Goal: Information Seeking & Learning: Learn about a topic

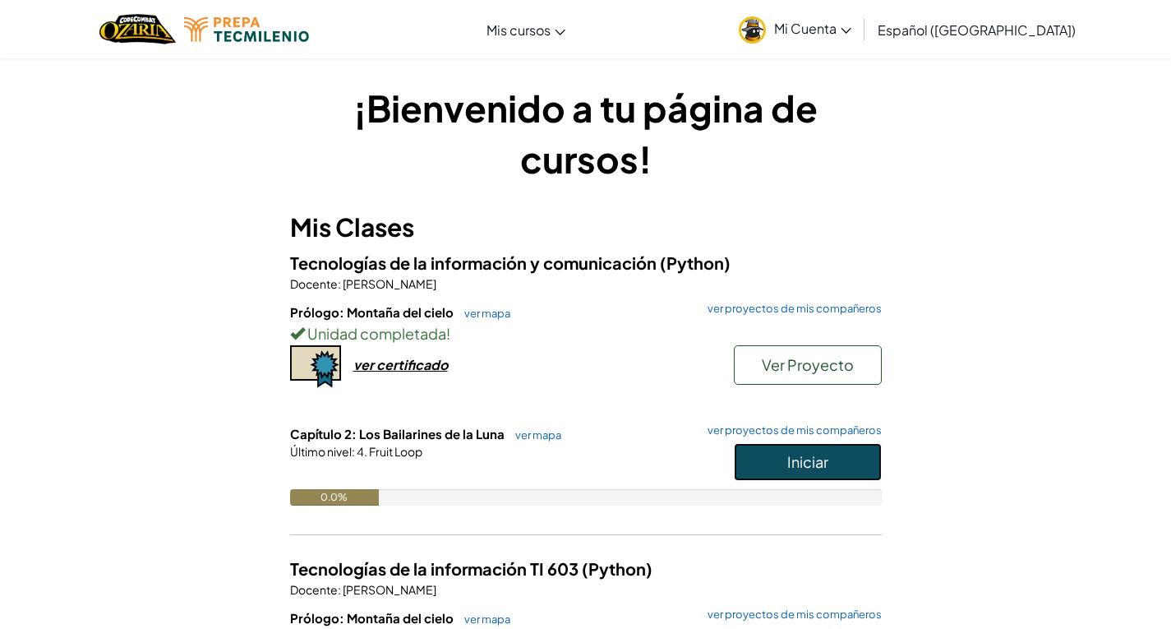
click at [846, 468] on button "Iniciar" at bounding box center [808, 462] width 148 height 38
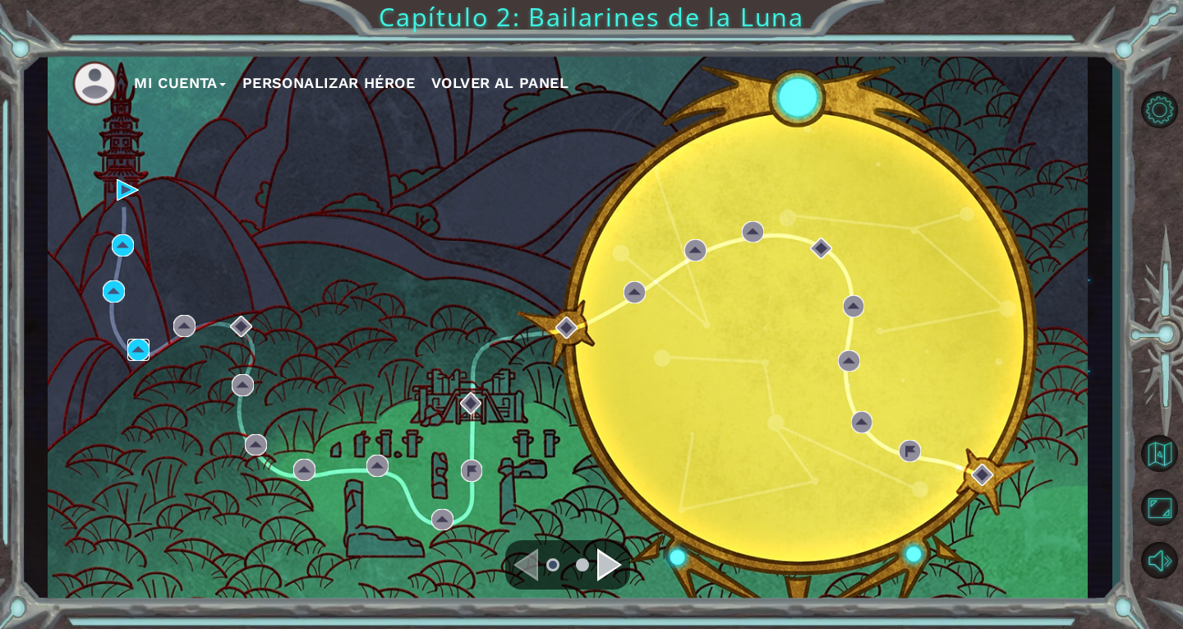
click at [140, 353] on img at bounding box center [138, 350] width 22 height 22
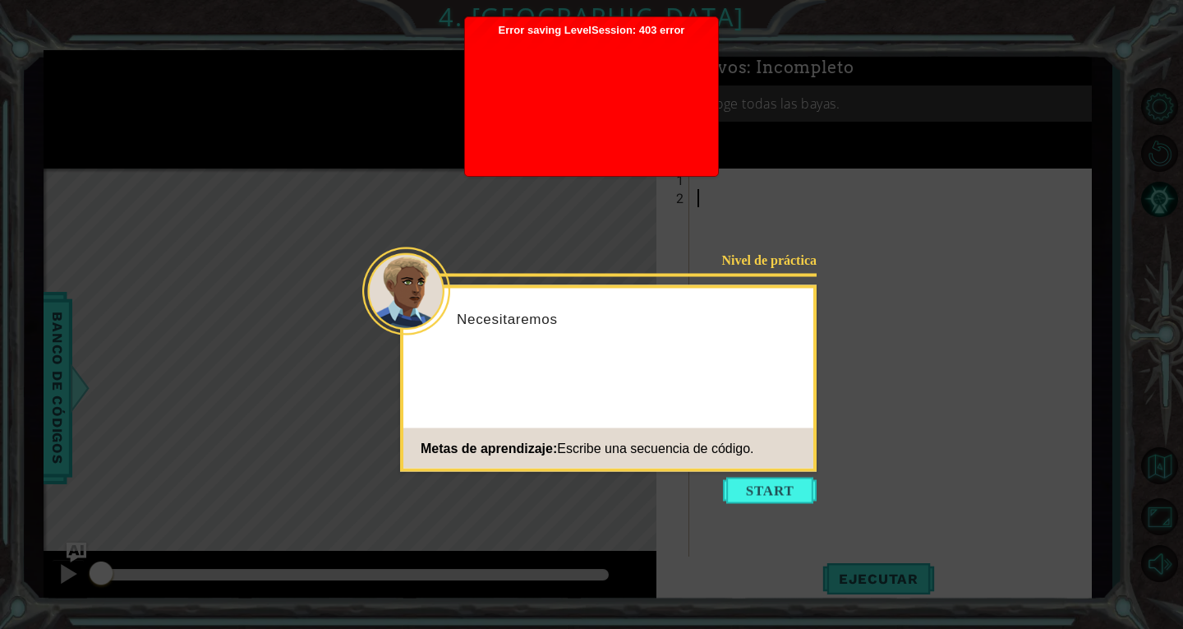
click at [1006, 468] on icon at bounding box center [591, 314] width 1183 height 629
click at [775, 491] on button "Start" at bounding box center [770, 490] width 94 height 26
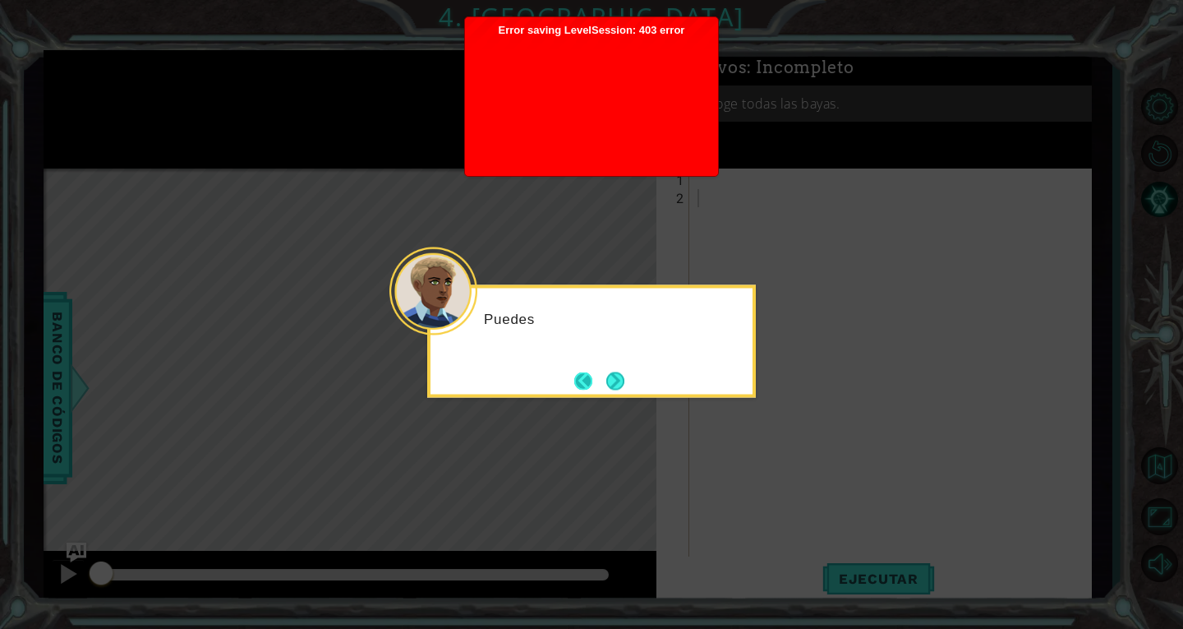
click at [599, 384] on button "Back" at bounding box center [590, 380] width 32 height 18
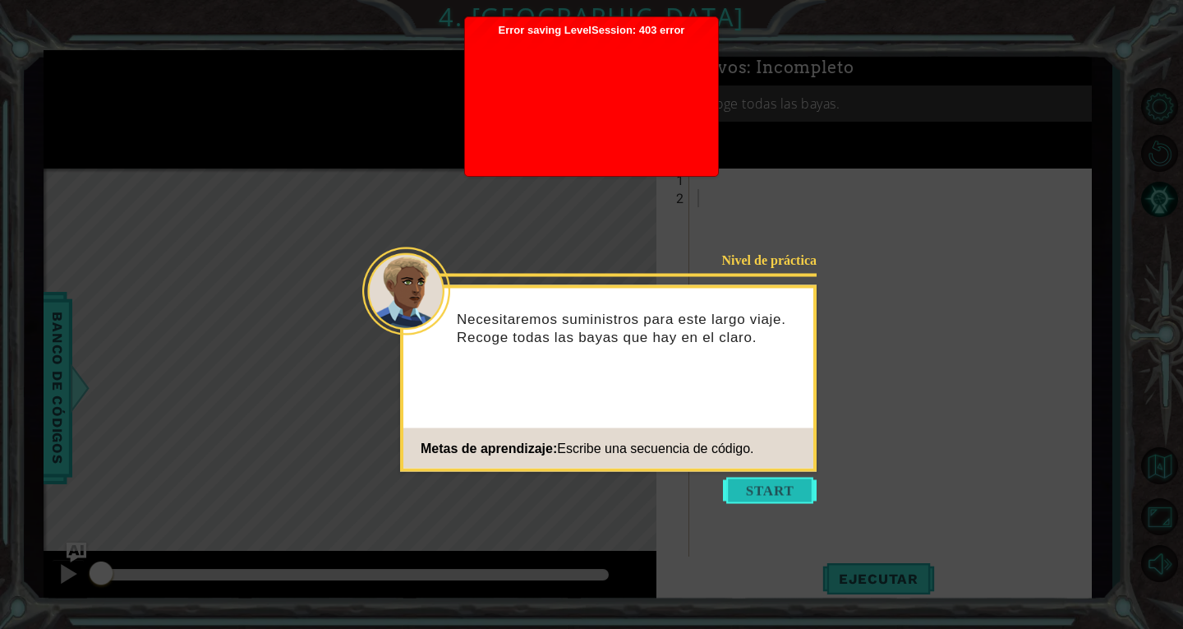
click at [758, 499] on button "Start" at bounding box center [770, 490] width 94 height 26
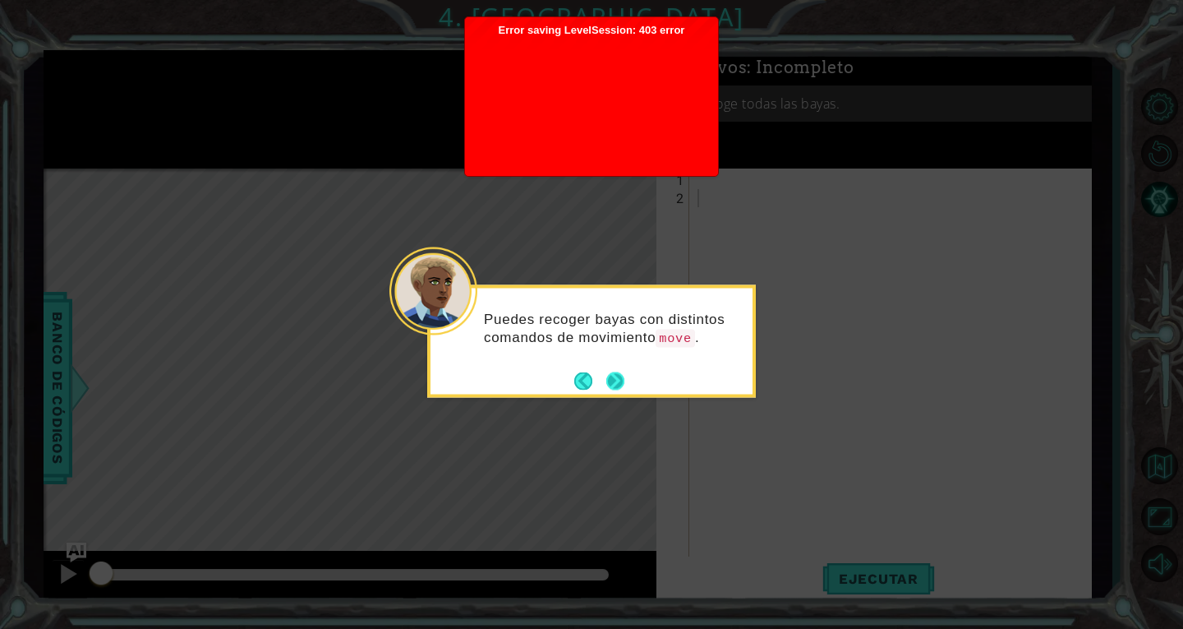
click at [616, 377] on button "Next" at bounding box center [615, 380] width 19 height 19
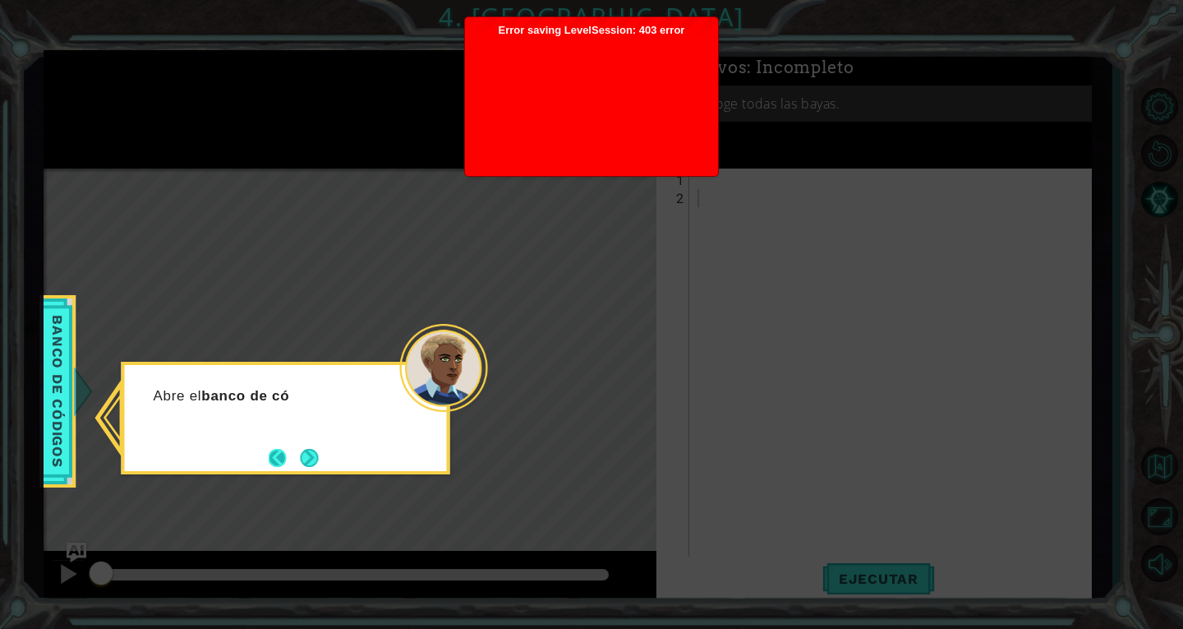
click at [293, 463] on button "Back" at bounding box center [285, 458] width 32 height 18
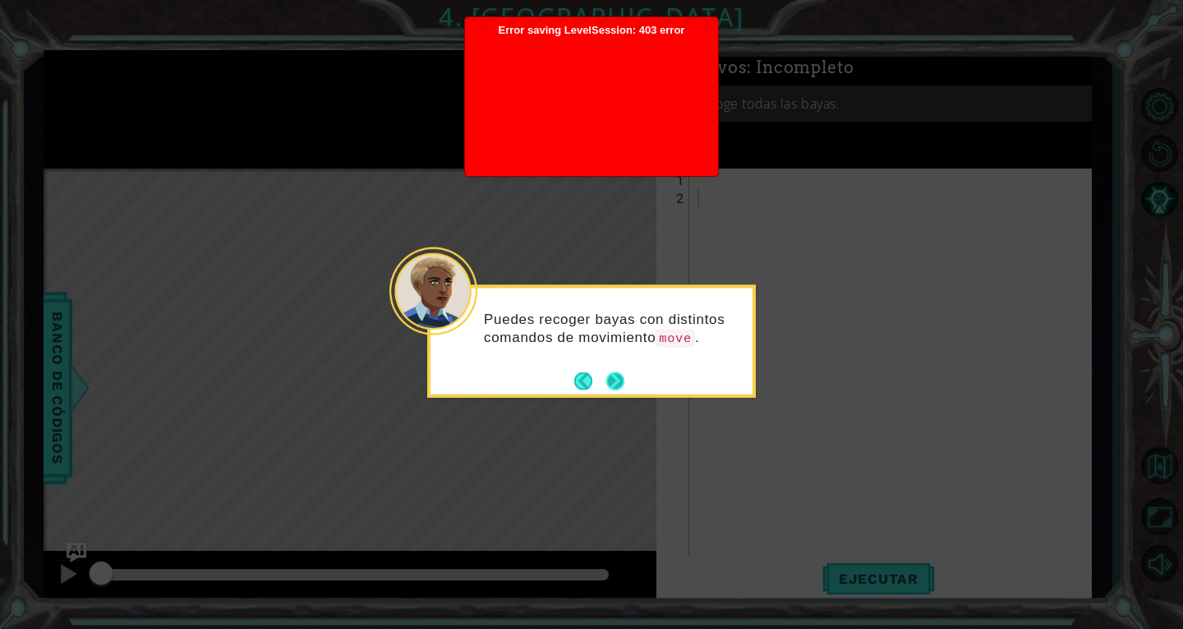
click at [609, 371] on button "Next" at bounding box center [616, 381] width 20 height 20
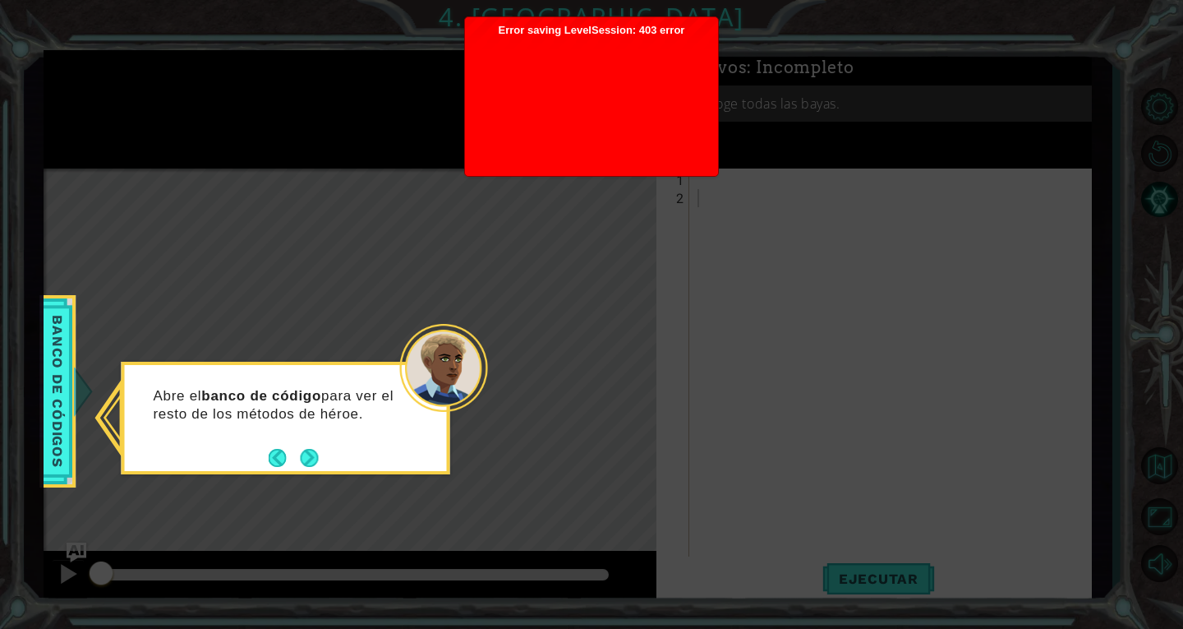
click at [296, 441] on div "Abre el banco de código para ver el resto de los métodos de héroe." at bounding box center [286, 412] width 322 height 83
click at [307, 459] on button "Next" at bounding box center [309, 458] width 20 height 20
click at [311, 466] on button "Next" at bounding box center [309, 457] width 19 height 19
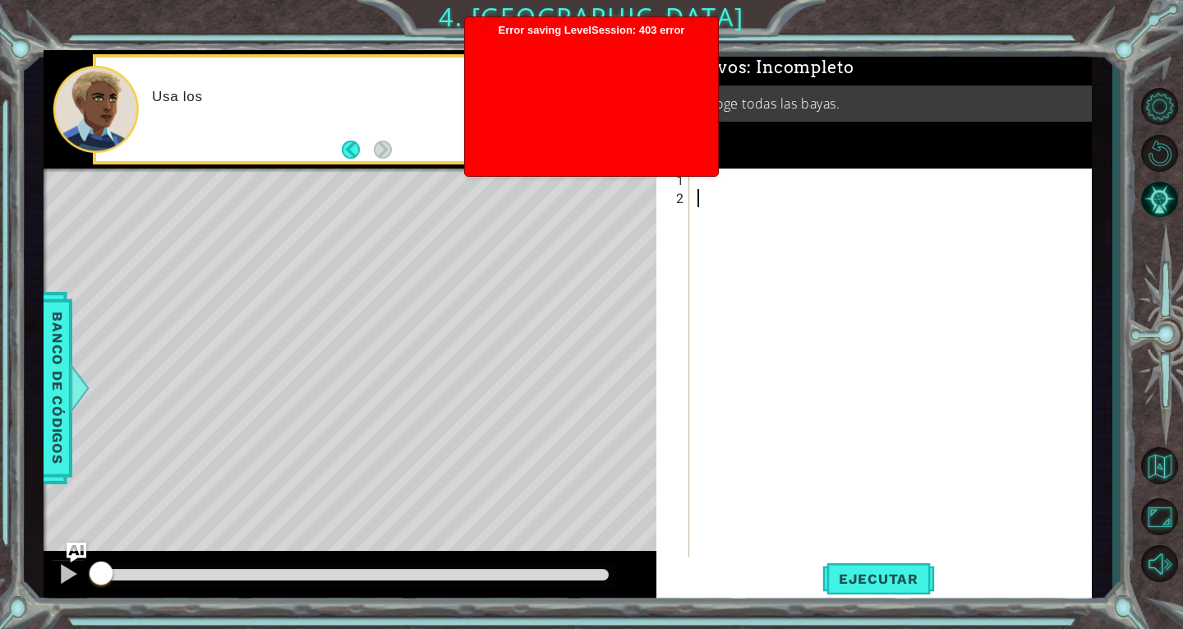
click at [937, 262] on div at bounding box center [895, 388] width 402 height 434
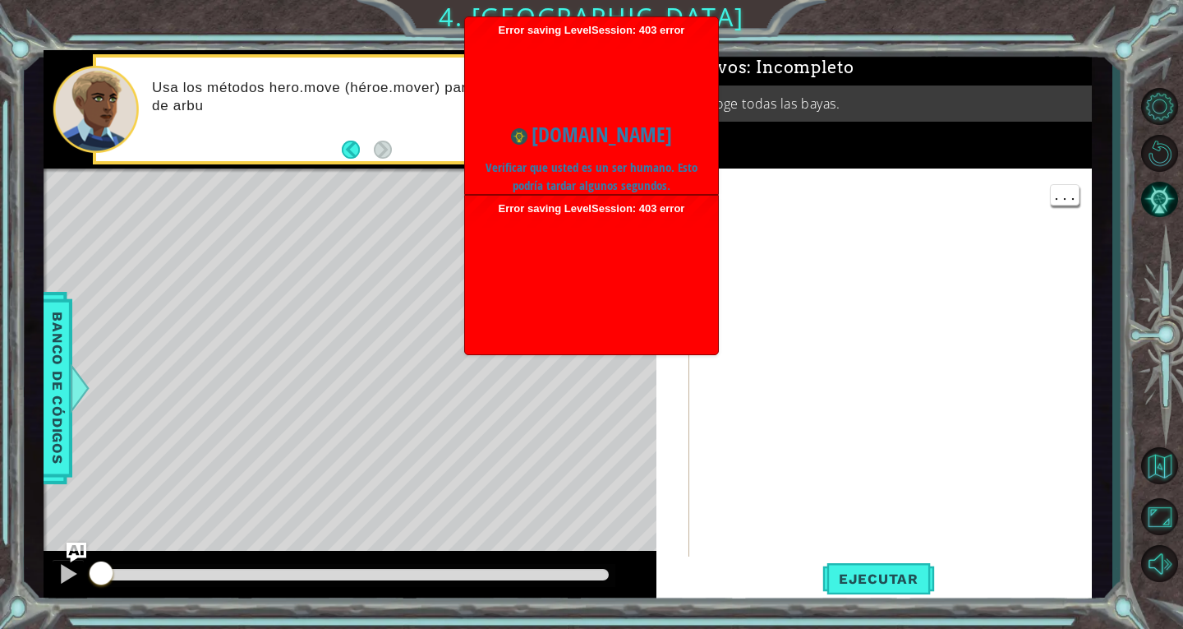
click at [889, 357] on div at bounding box center [895, 388] width 402 height 434
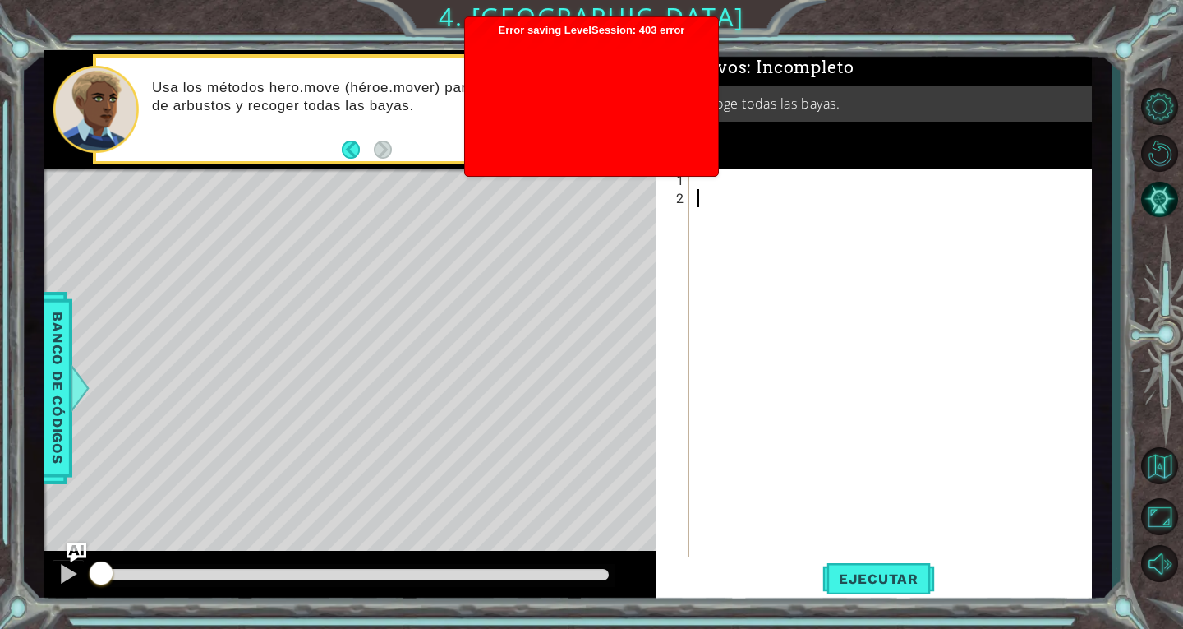
click at [903, 409] on div at bounding box center [895, 388] width 402 height 434
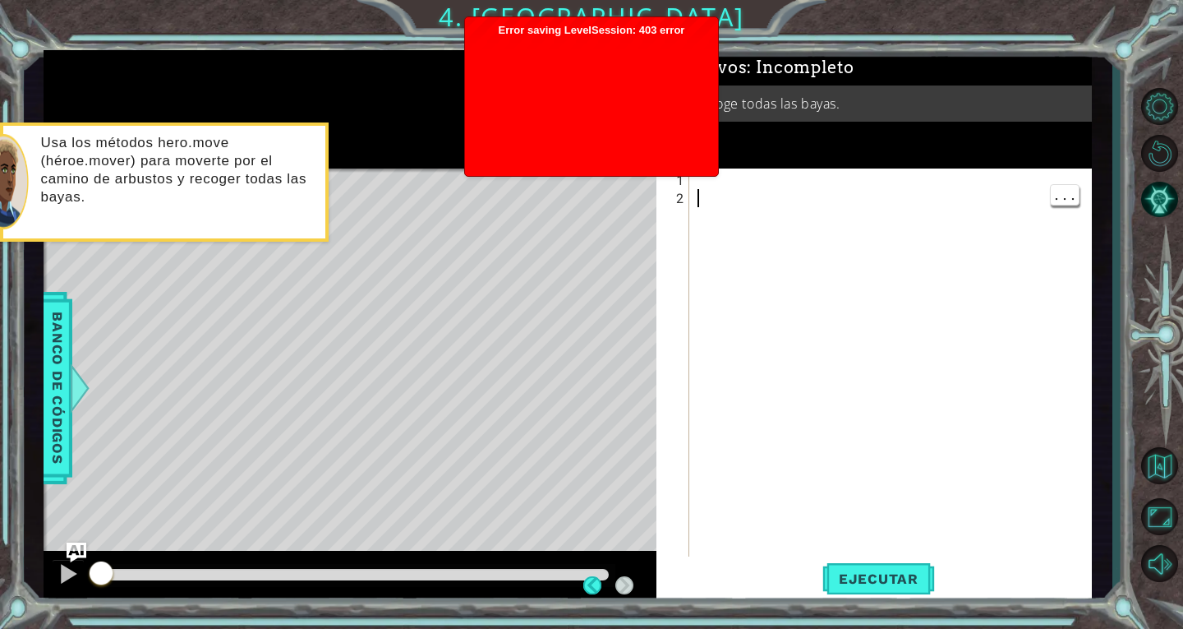
click at [919, 404] on div at bounding box center [895, 388] width 402 height 434
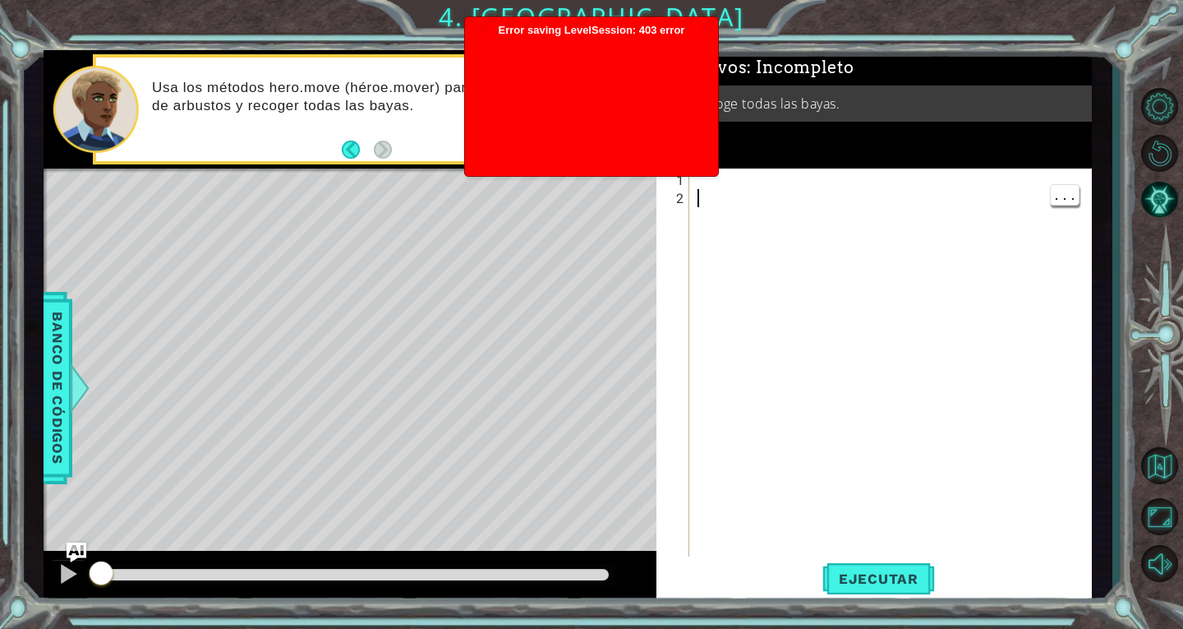
click at [893, 459] on div at bounding box center [895, 388] width 402 height 434
click at [904, 437] on div at bounding box center [895, 388] width 402 height 434
click at [895, 173] on div at bounding box center [895, 388] width 402 height 434
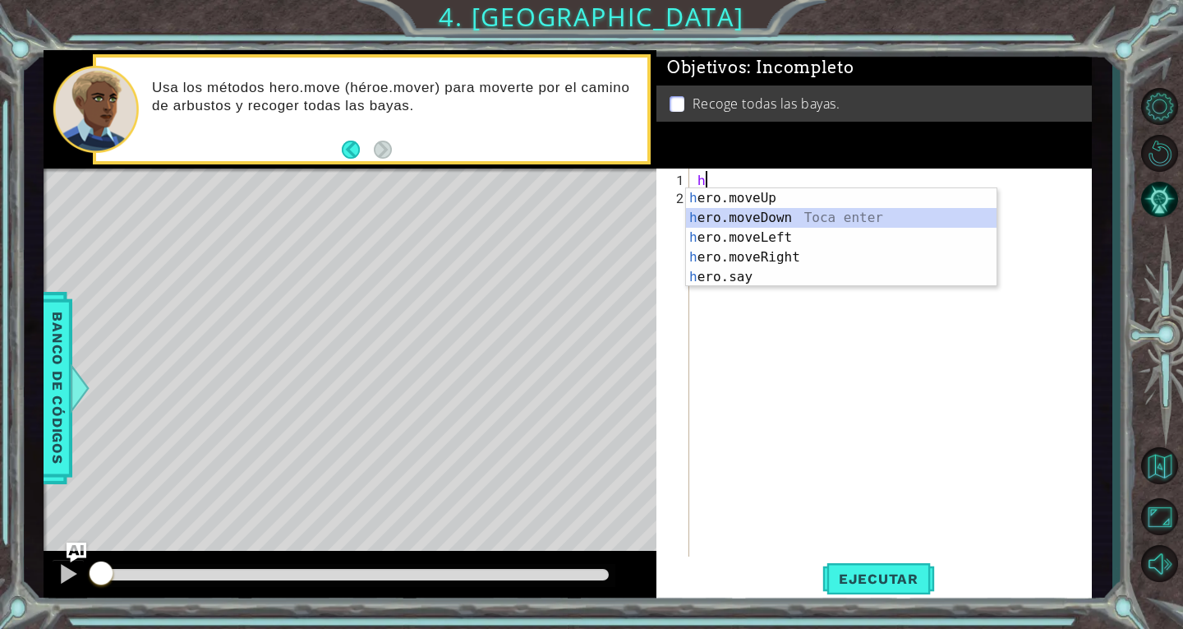
click at [777, 219] on div "h ero.moveUp Toca enter h ero.moveDown Toca enter h ero.moveLeft Toca enter h e…" at bounding box center [841, 257] width 311 height 138
type textarea "hero.moveDown(1)"
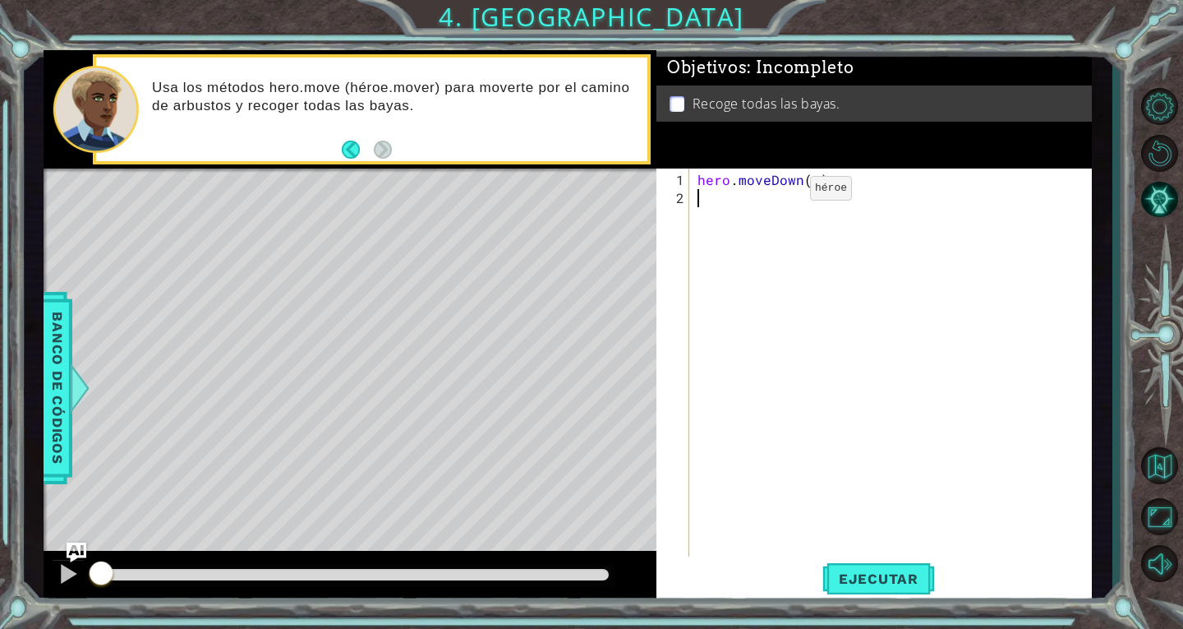
click at [782, 195] on div "hero . moveDown ( 1 )" at bounding box center [895, 388] width 402 height 434
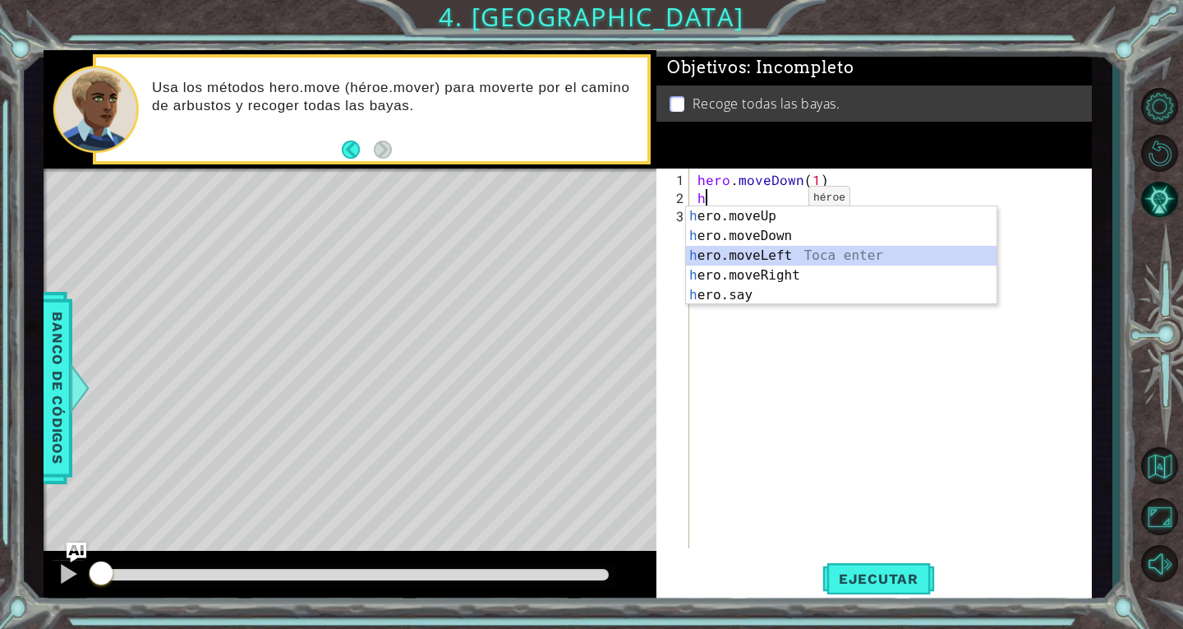
click at [785, 251] on div "h ero.moveUp Toca enter h ero.moveDown Toca enter h ero.moveLeft Toca enter h e…" at bounding box center [841, 275] width 311 height 138
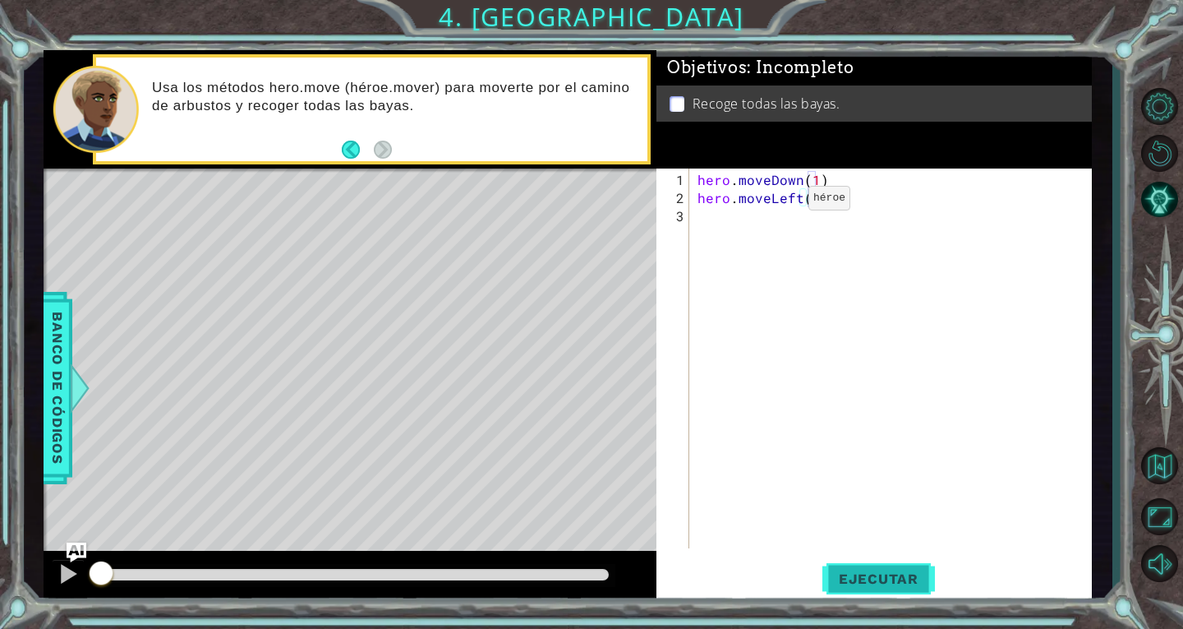
click at [895, 567] on button "Ejecutar" at bounding box center [879, 578] width 113 height 44
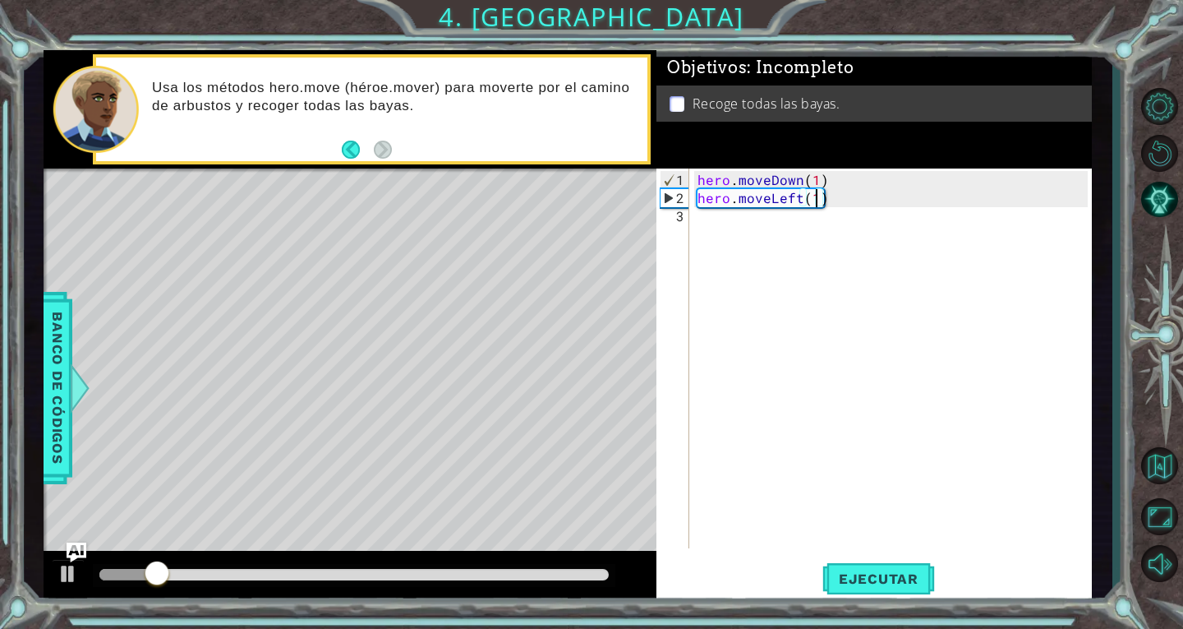
type textarea "h"
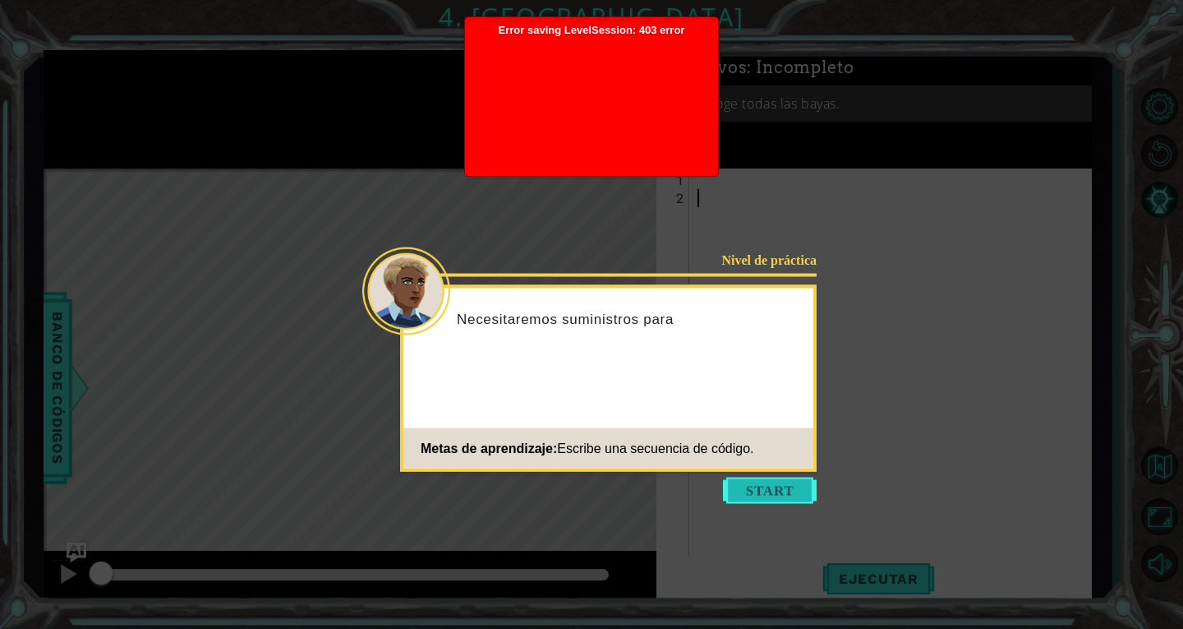
click at [778, 500] on button "Start" at bounding box center [770, 490] width 94 height 26
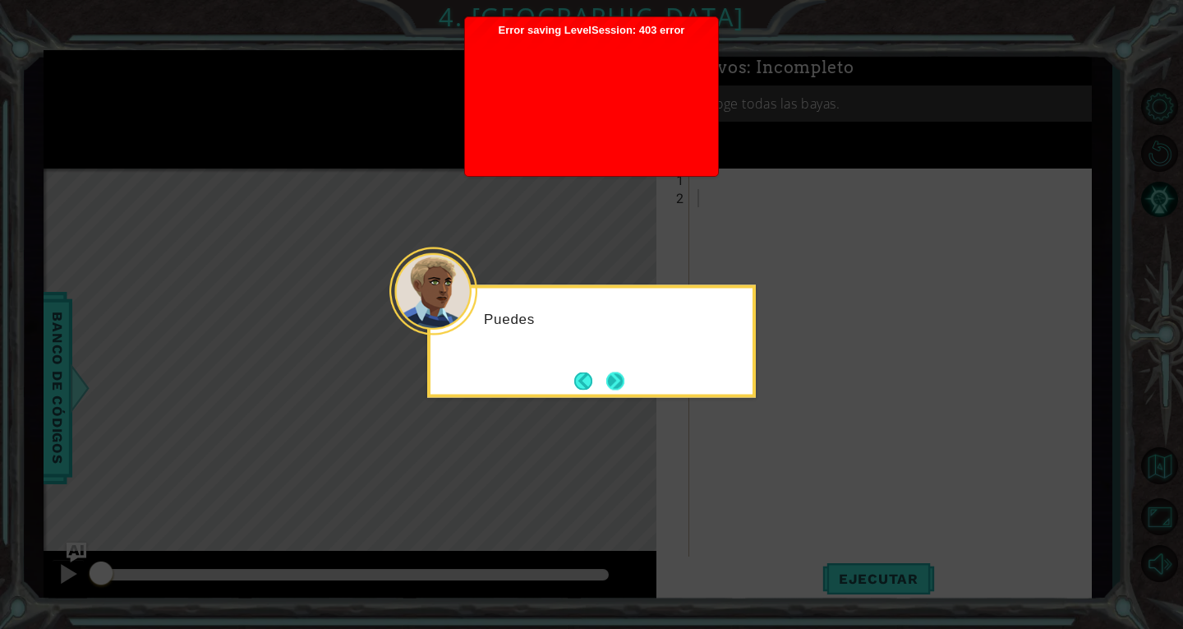
click at [609, 389] on button "Next" at bounding box center [615, 380] width 18 height 18
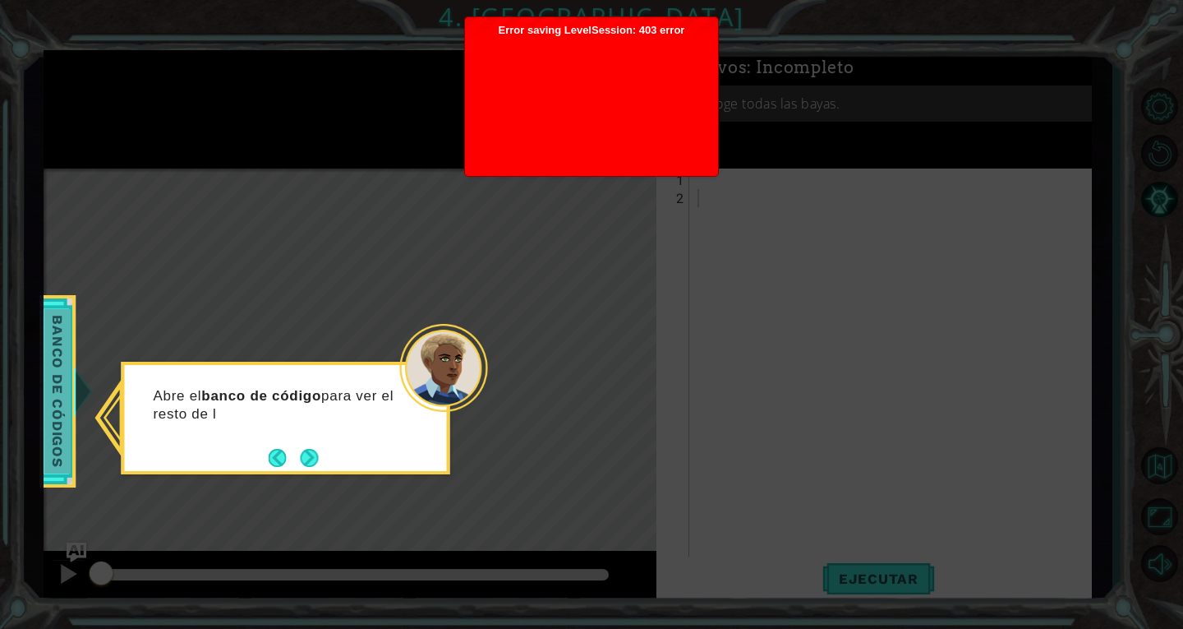
click at [54, 444] on span "Banco de códigos" at bounding box center [57, 391] width 26 height 164
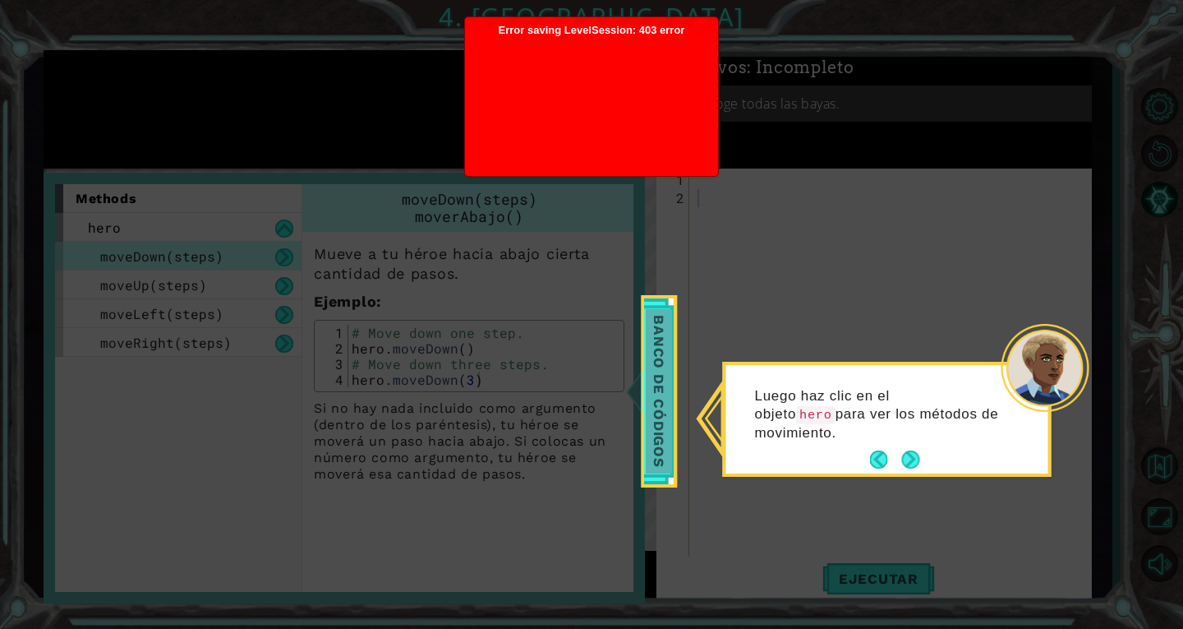
click at [643, 408] on div at bounding box center [634, 390] width 21 height 49
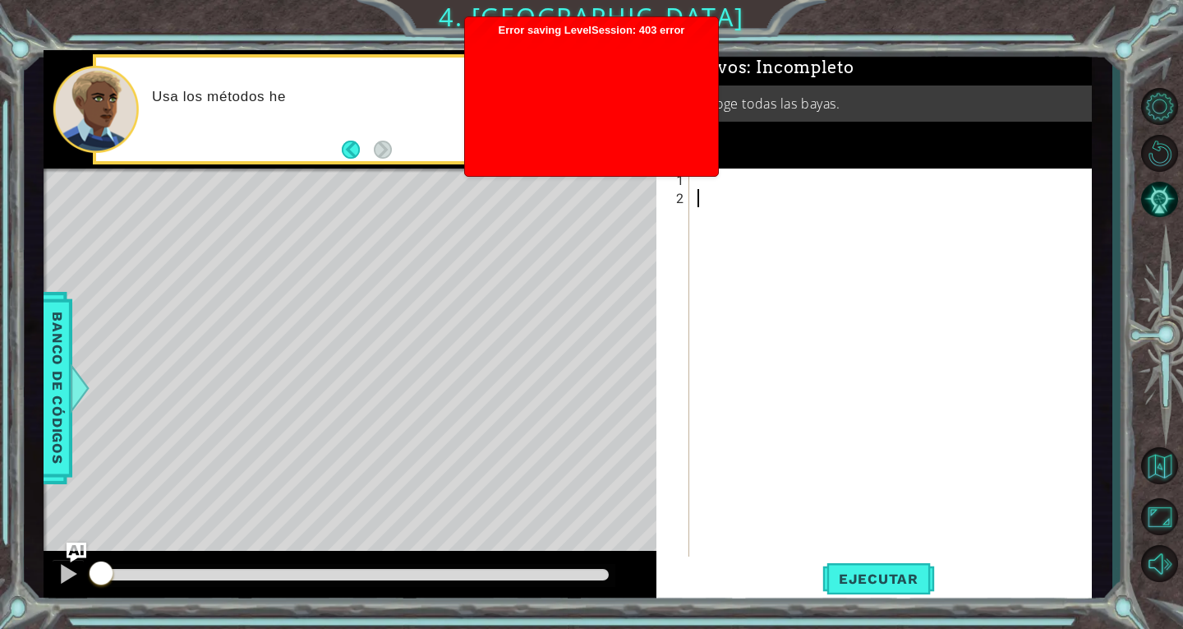
click at [790, 173] on div at bounding box center [895, 388] width 402 height 434
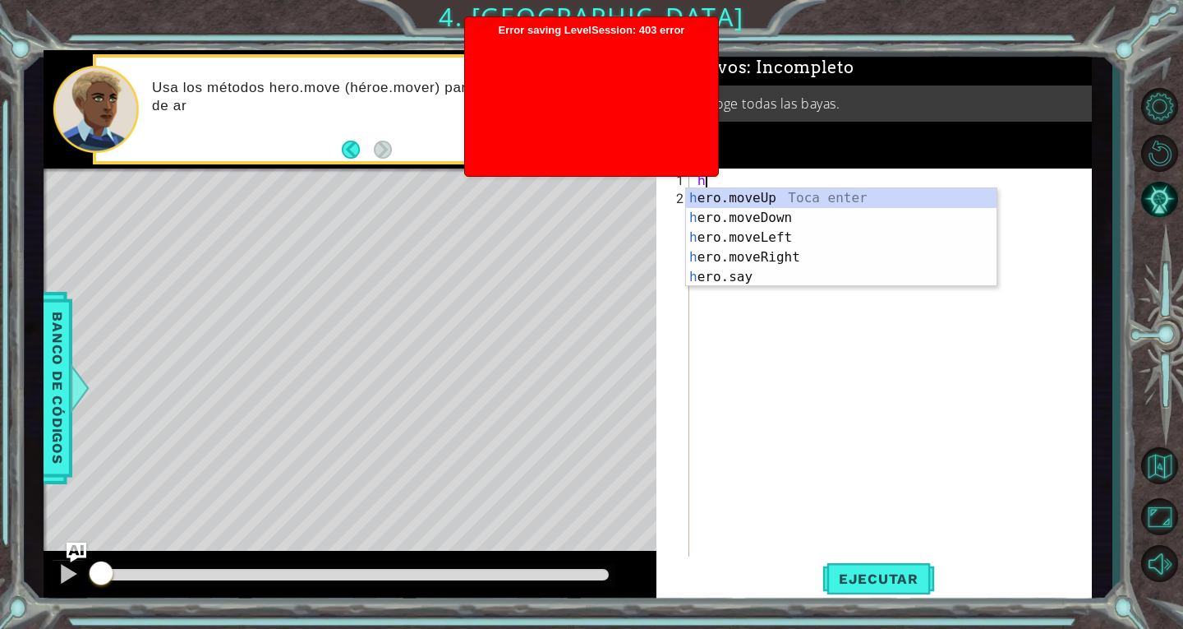
click at [810, 215] on div "h ero.moveUp Toca enter h ero.moveDown Toca enter h ero.moveLeft Toca enter h e…" at bounding box center [841, 257] width 311 height 138
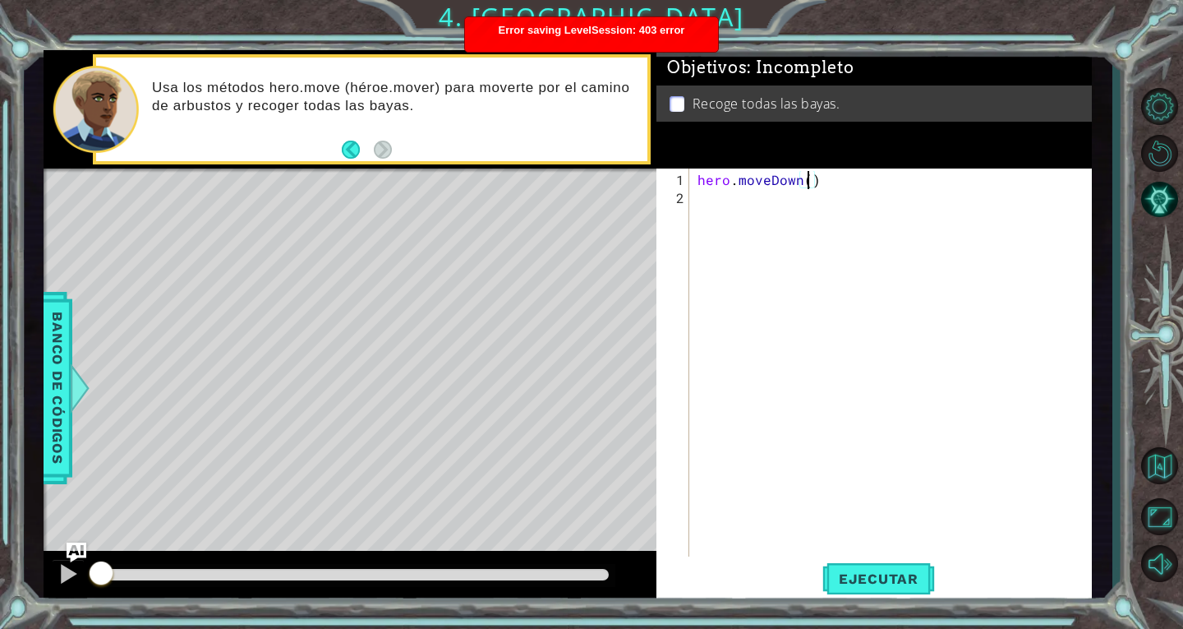
type textarea "hero.moveDown(2)"
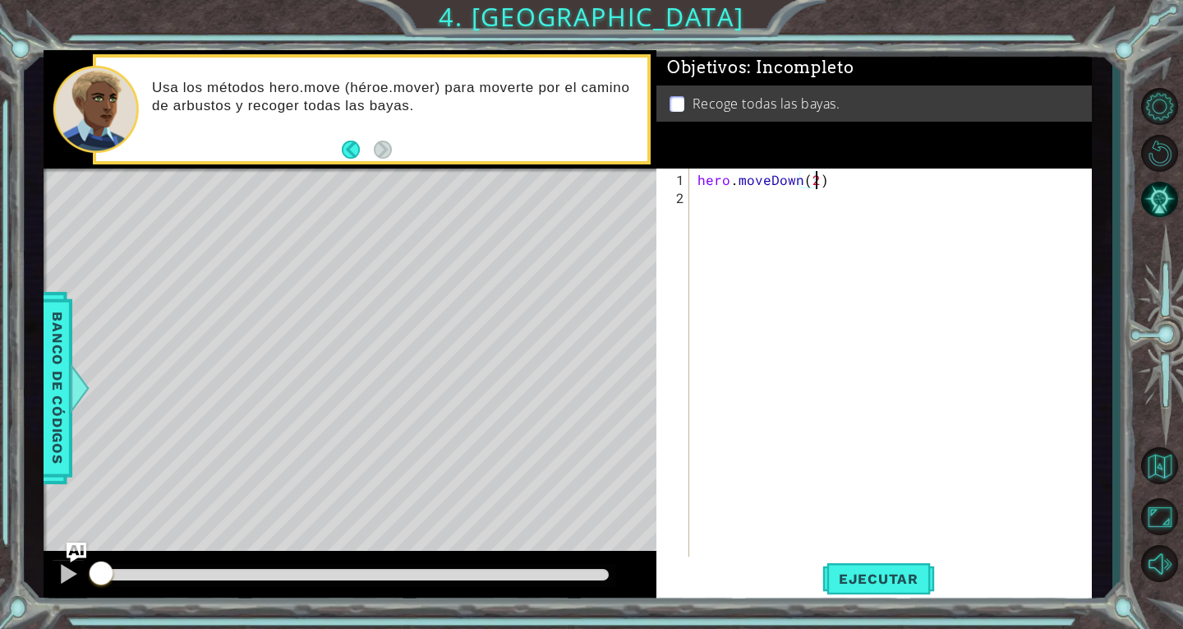
scroll to position [0, 7]
click at [792, 207] on div "hero . moveDown ( 2 )" at bounding box center [895, 388] width 402 height 434
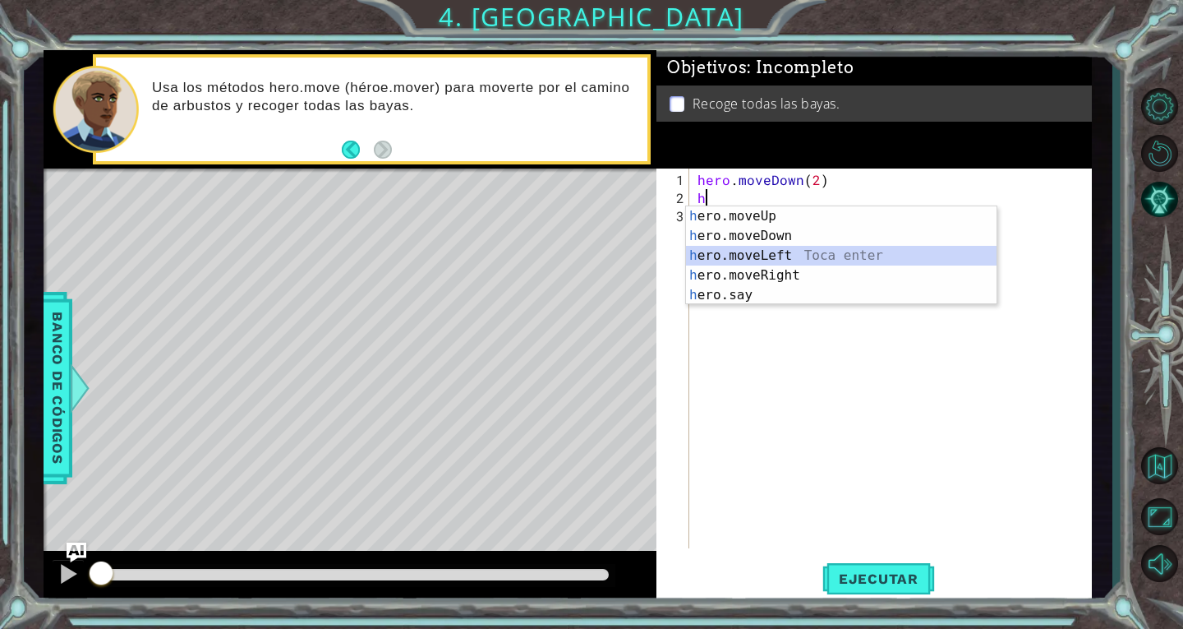
click at [769, 256] on div "h ero.moveUp Toca enter h ero.moveDown Toca enter h ero.moveLeft Toca enter h e…" at bounding box center [841, 275] width 311 height 138
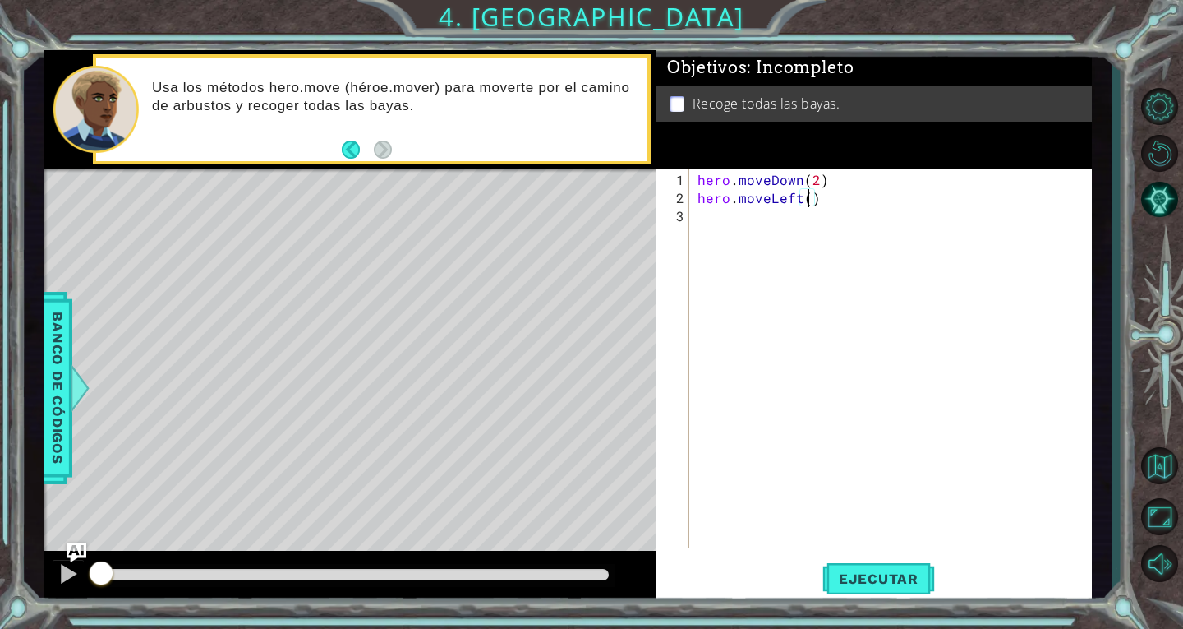
type textarea "hero.moveLeft(2)"
click at [778, 228] on div "hero . moveDown ( 2 ) hero . moveLeft ( 2 )" at bounding box center [895, 379] width 402 height 416
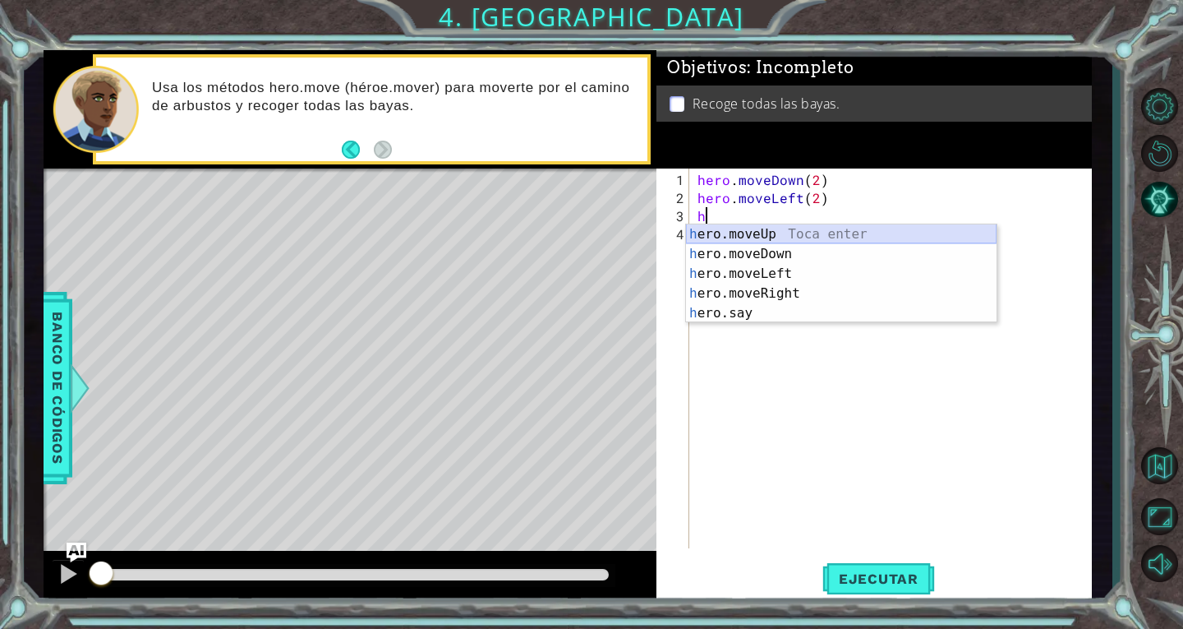
click at [810, 224] on div "h ero.moveUp Toca enter h ero.moveDown Toca enter h ero.moveLeft Toca enter h e…" at bounding box center [841, 293] width 311 height 138
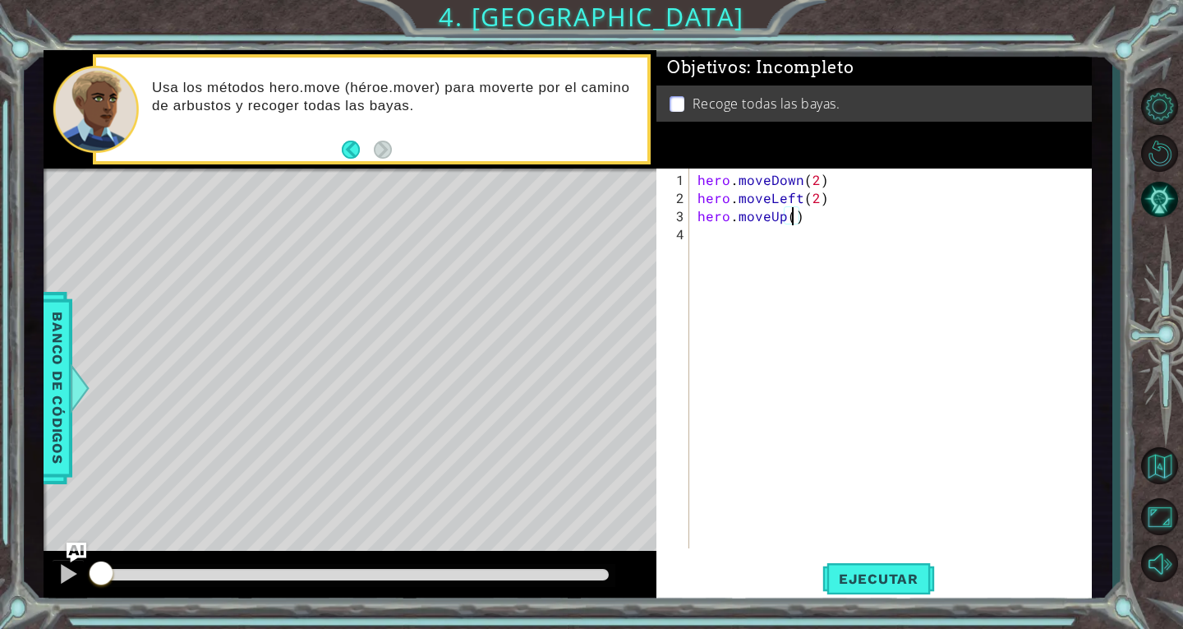
type textarea "hero.moveUp(2)"
click at [778, 242] on div "hero . moveDown ( 2 ) hero . moveLeft ( 2 ) hero . moveUp ( 2 )" at bounding box center [895, 379] width 402 height 416
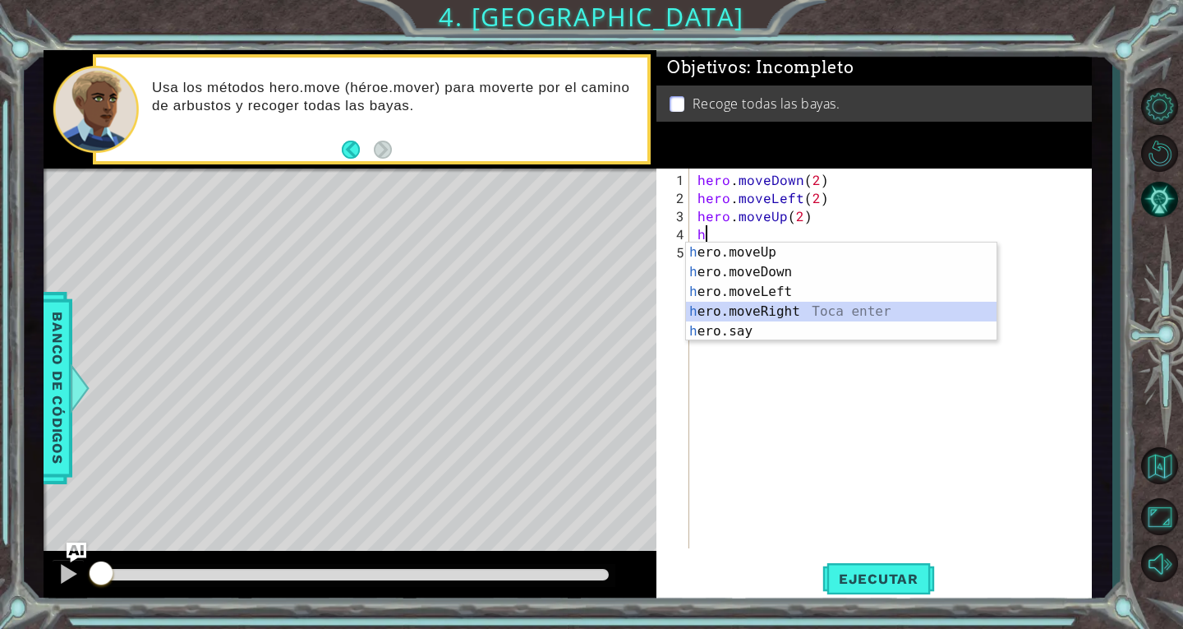
click at [795, 309] on div "h ero.moveUp Toca enter h ero.moveDown Toca enter h ero.moveLeft Toca enter h e…" at bounding box center [841, 311] width 311 height 138
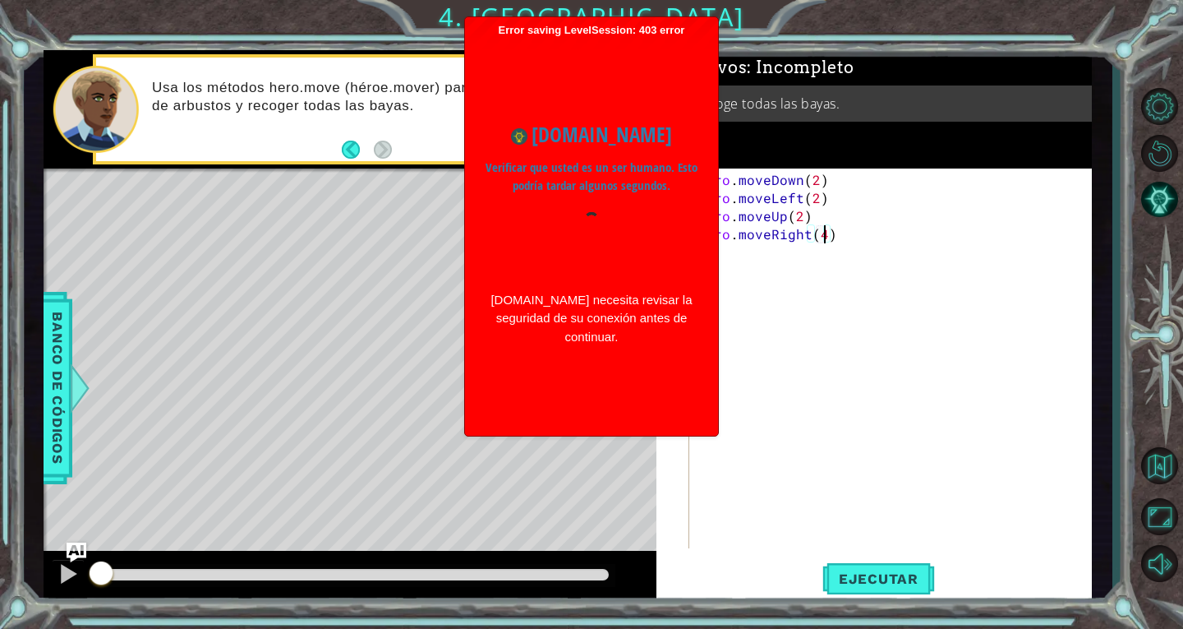
scroll to position [0, 7]
type textarea "hero.moveRight(4)"
click at [873, 583] on span "Ejecutar" at bounding box center [879, 578] width 113 height 16
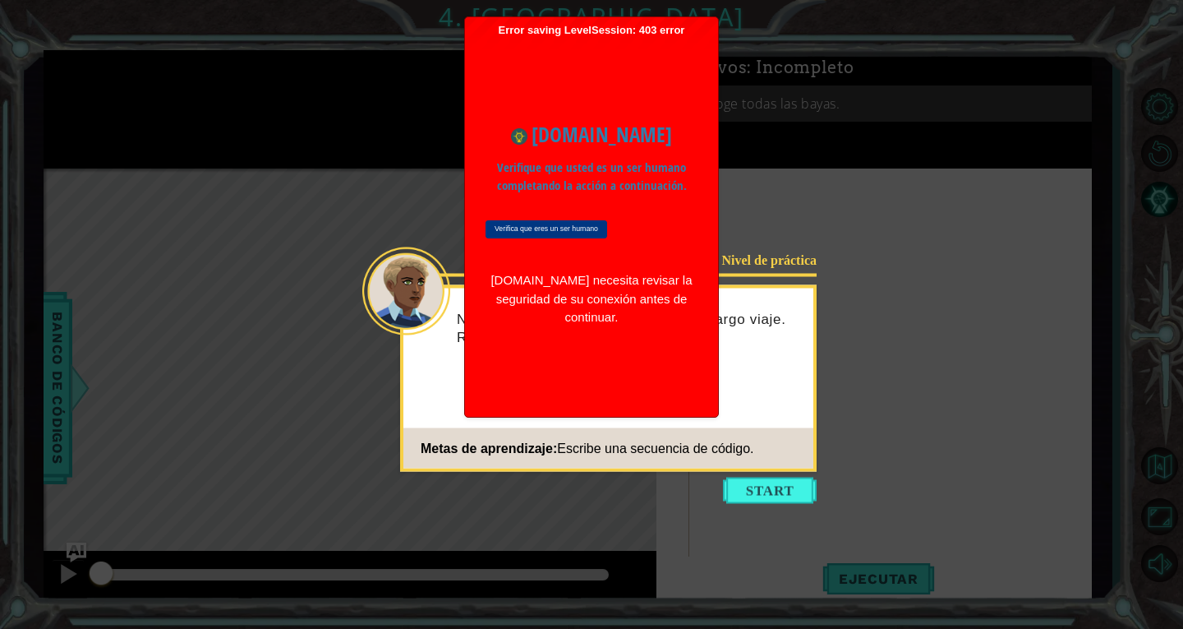
click at [567, 230] on input "Verifica que eres un ser humano" at bounding box center [547, 229] width 122 height 19
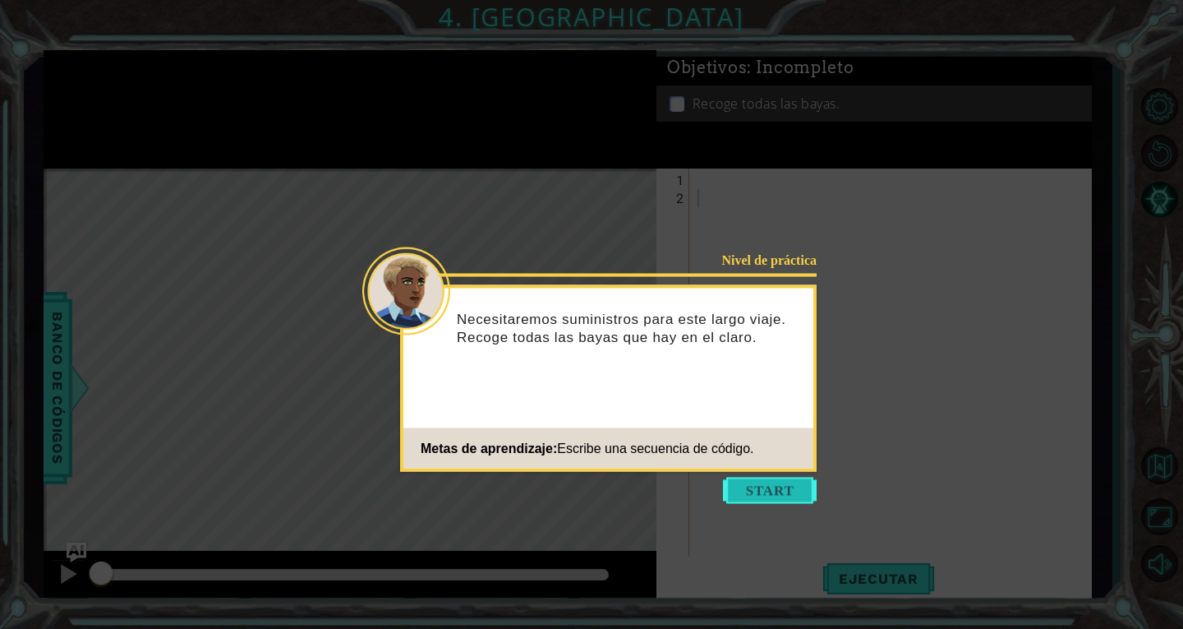
click at [771, 501] on button "Start" at bounding box center [770, 490] width 94 height 26
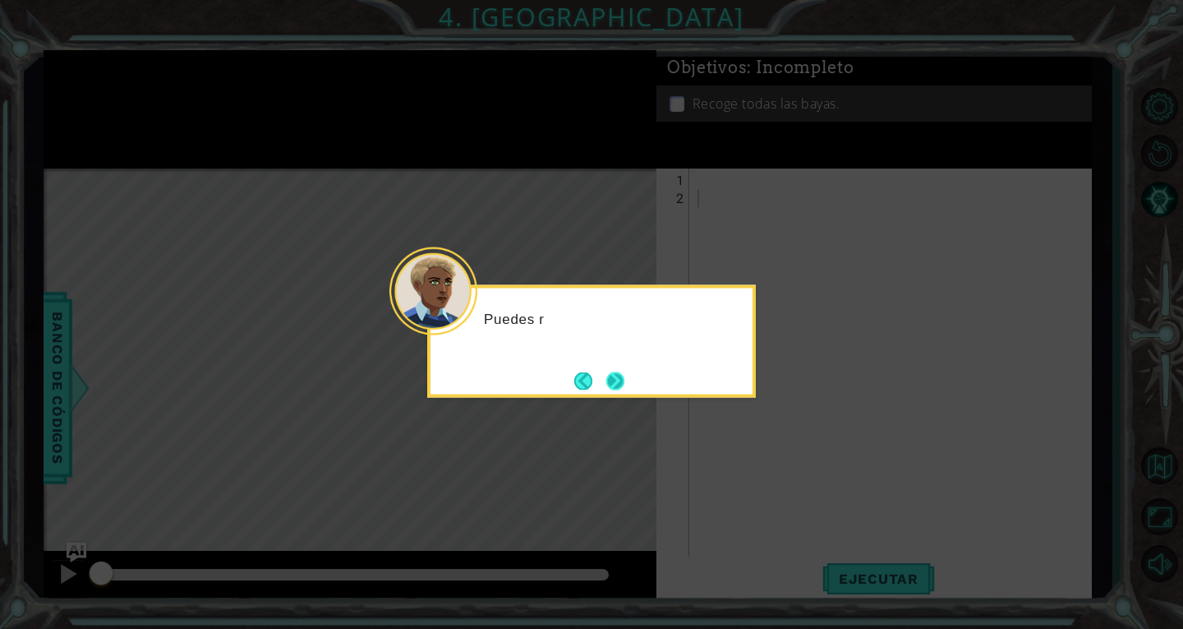
click at [611, 383] on button "Next" at bounding box center [615, 380] width 18 height 18
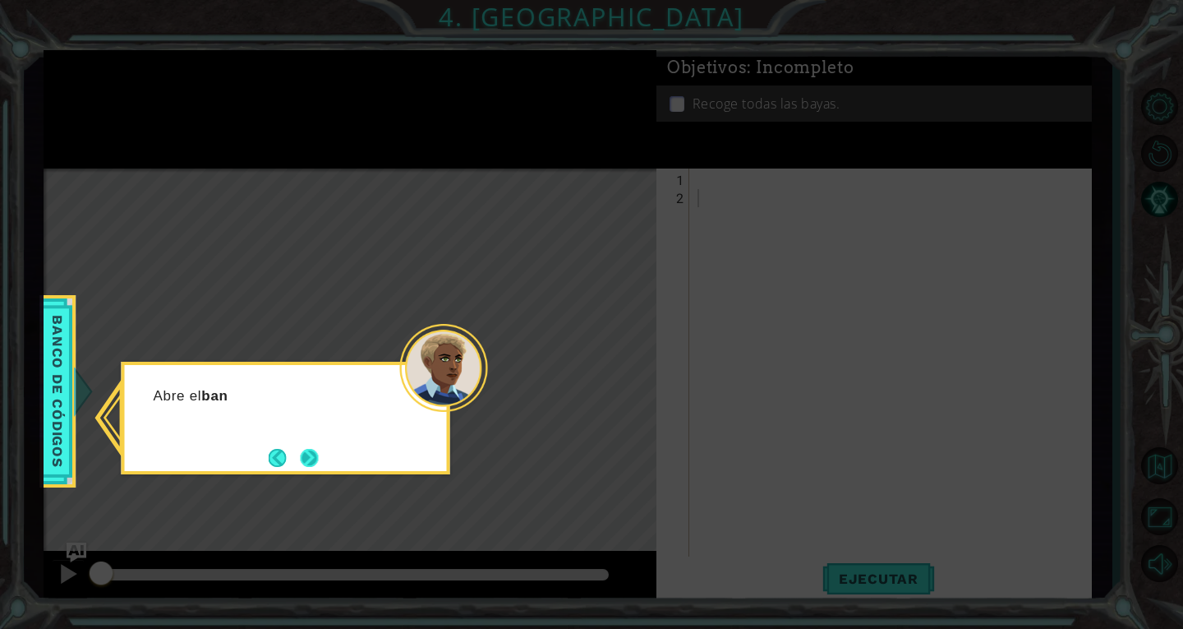
click at [303, 465] on button "Next" at bounding box center [309, 458] width 20 height 20
click at [318, 463] on button "Next" at bounding box center [308, 457] width 21 height 21
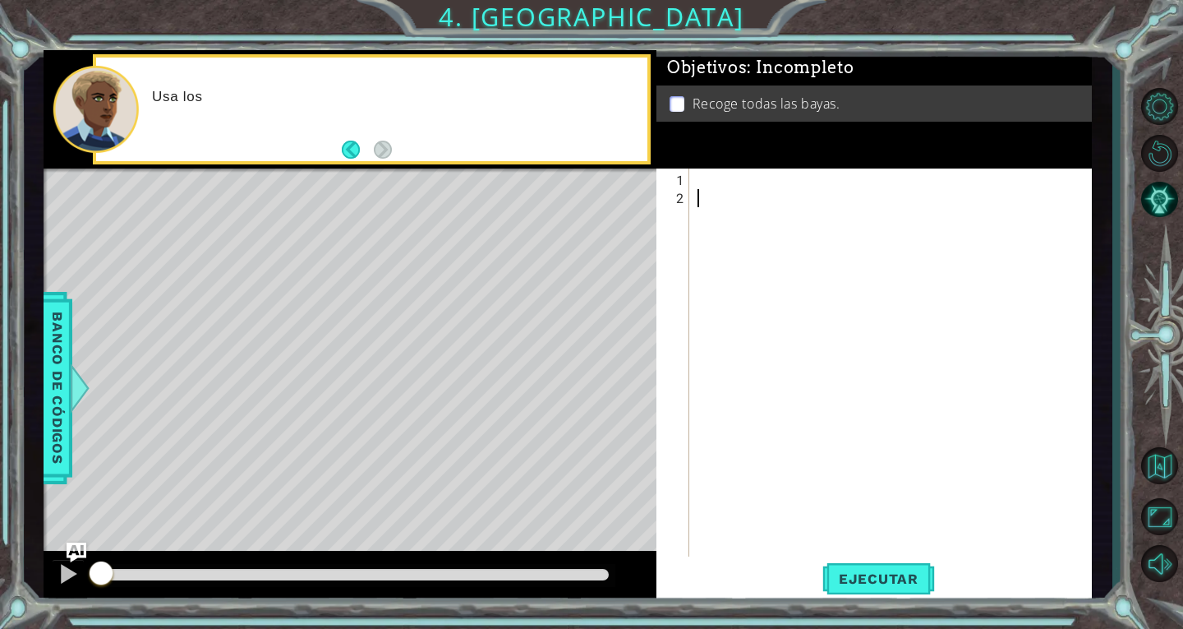
click at [772, 178] on div at bounding box center [895, 388] width 402 height 434
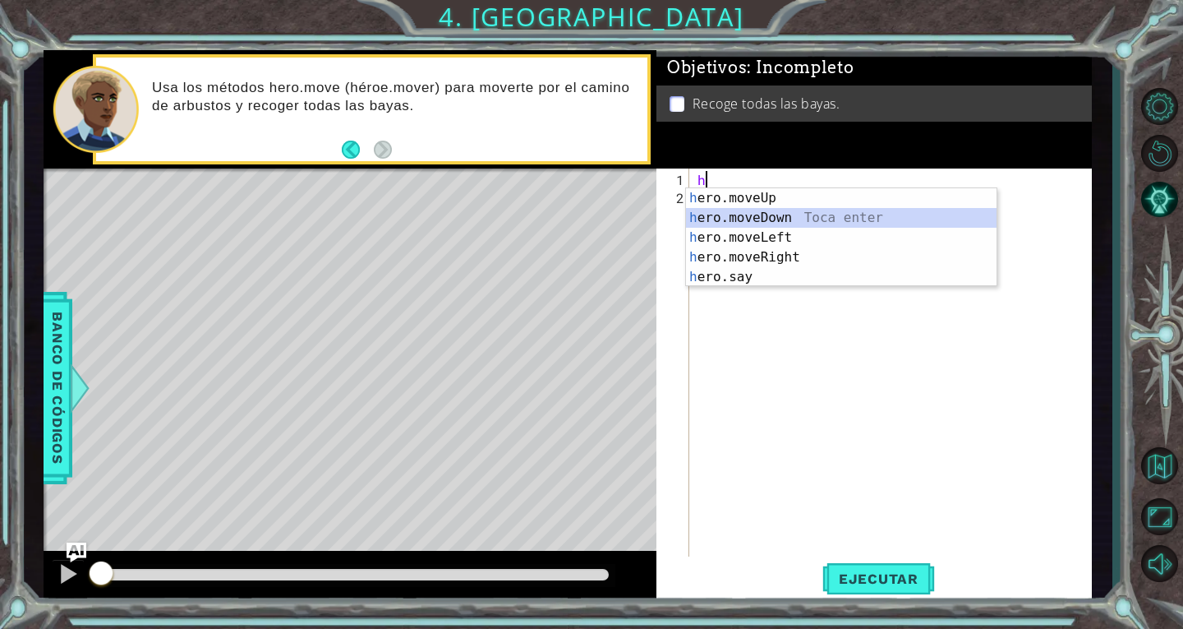
click at [814, 210] on div "h ero.moveUp Toca enter h ero.moveDown Toca enter h ero.moveLeft Toca enter h e…" at bounding box center [841, 257] width 311 height 138
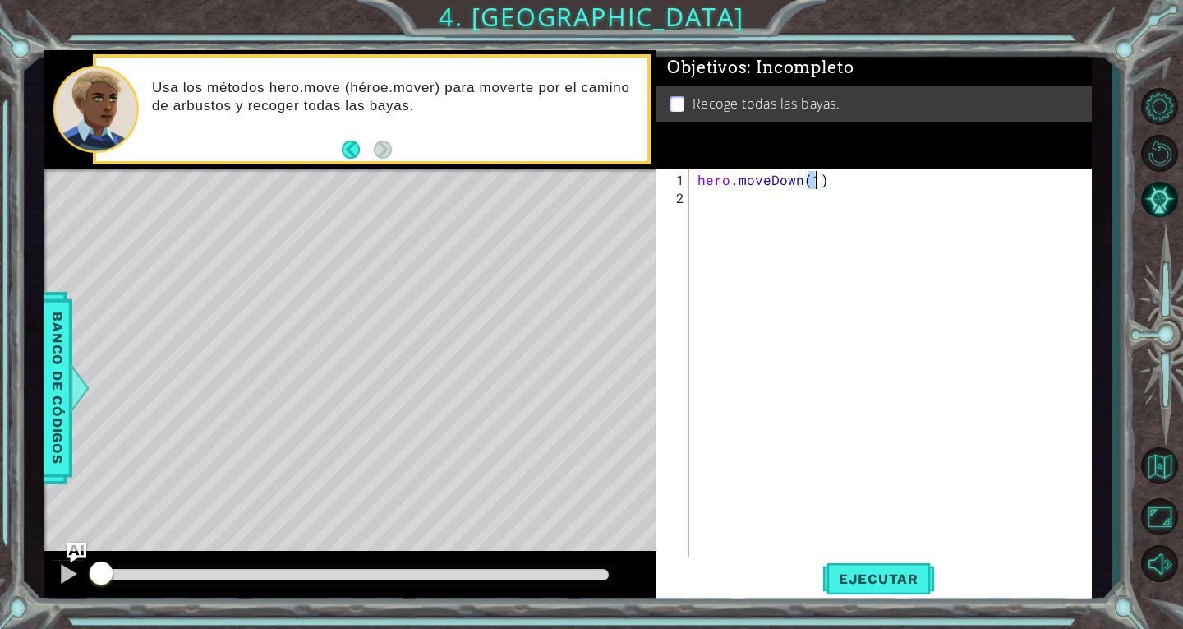
type textarea "hero.moveDown(2)"
click at [817, 205] on div "hero . moveDown ( 2 )" at bounding box center [895, 388] width 402 height 434
type textarea "g"
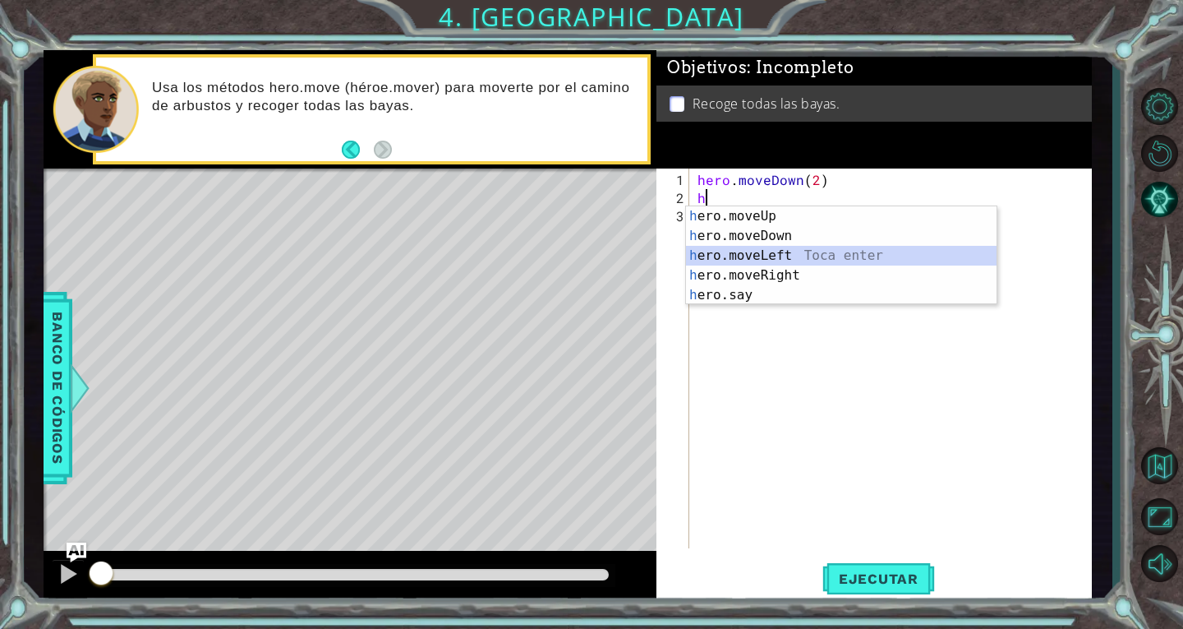
click at [808, 257] on div "h ero.moveUp Toca enter h ero.moveDown Toca enter h ero.moveLeft Toca enter h e…" at bounding box center [841, 275] width 311 height 138
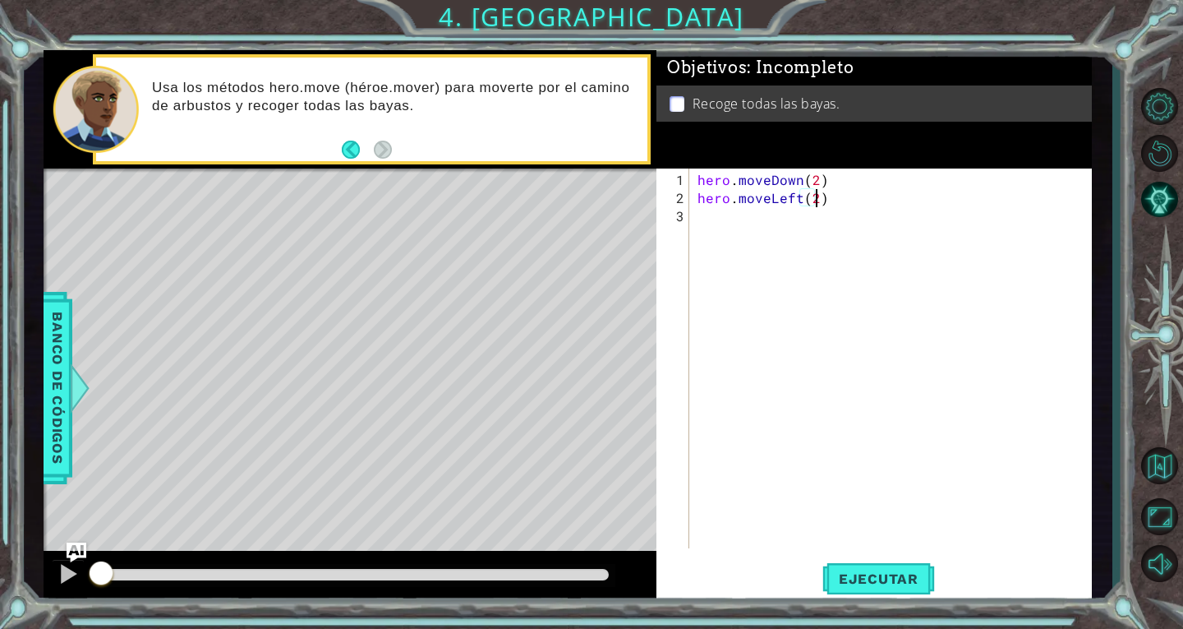
scroll to position [0, 7]
type textarea "hero.moveLeft(2)"
click at [878, 589] on button "Ejecutar" at bounding box center [879, 578] width 113 height 44
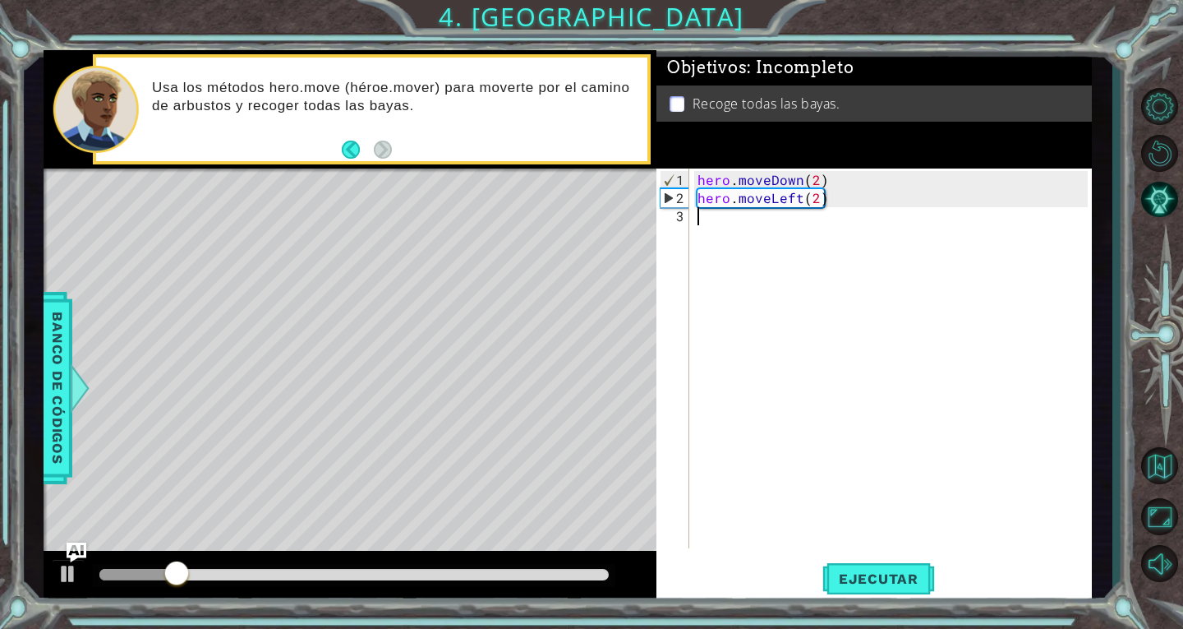
click at [756, 227] on div "hero . moveDown ( 2 ) hero . moveLeft ( 2 )" at bounding box center [895, 379] width 402 height 416
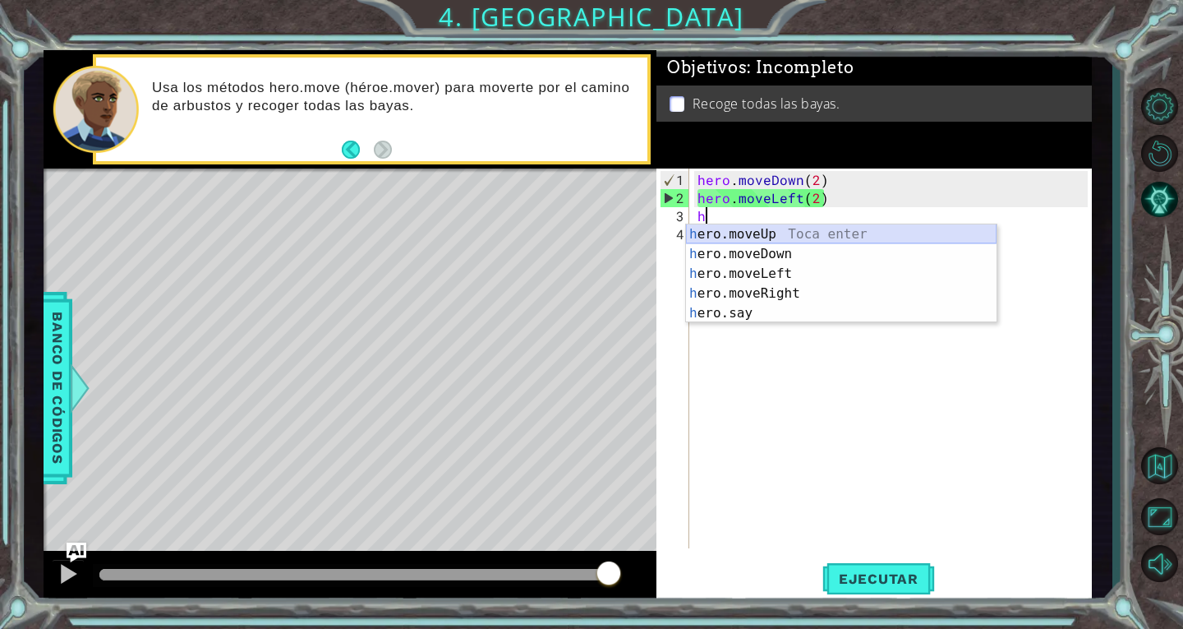
click at [848, 229] on div "h ero.moveUp Toca enter h ero.moveDown Toca enter h ero.moveLeft Toca enter h e…" at bounding box center [841, 293] width 311 height 138
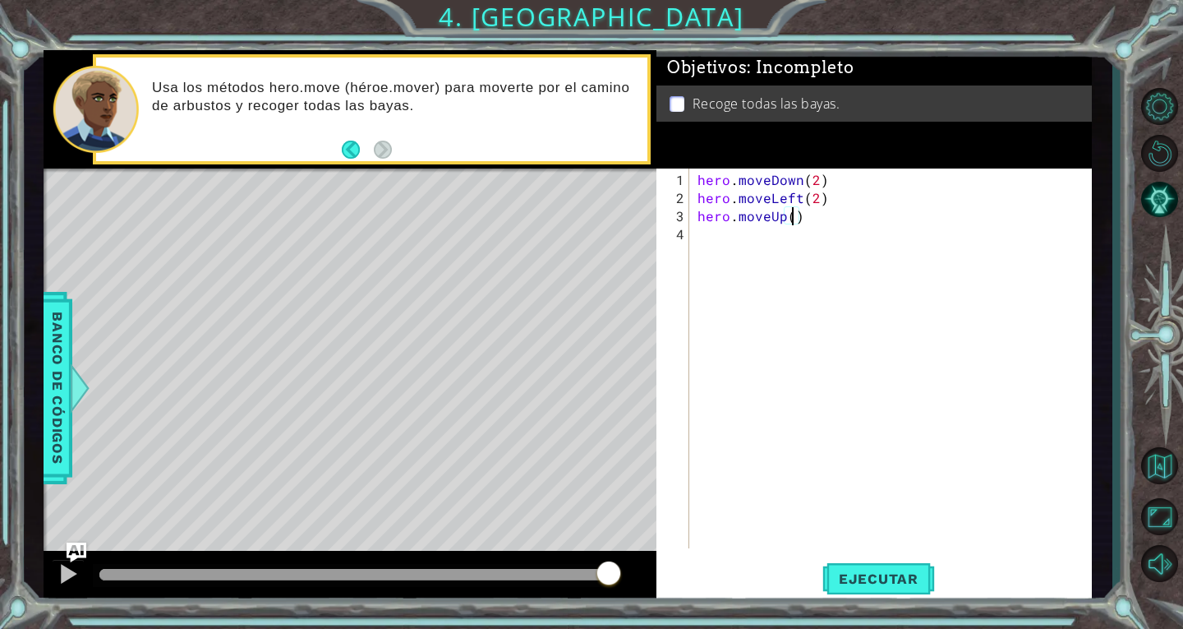
type textarea "hero.moveUp(2)"
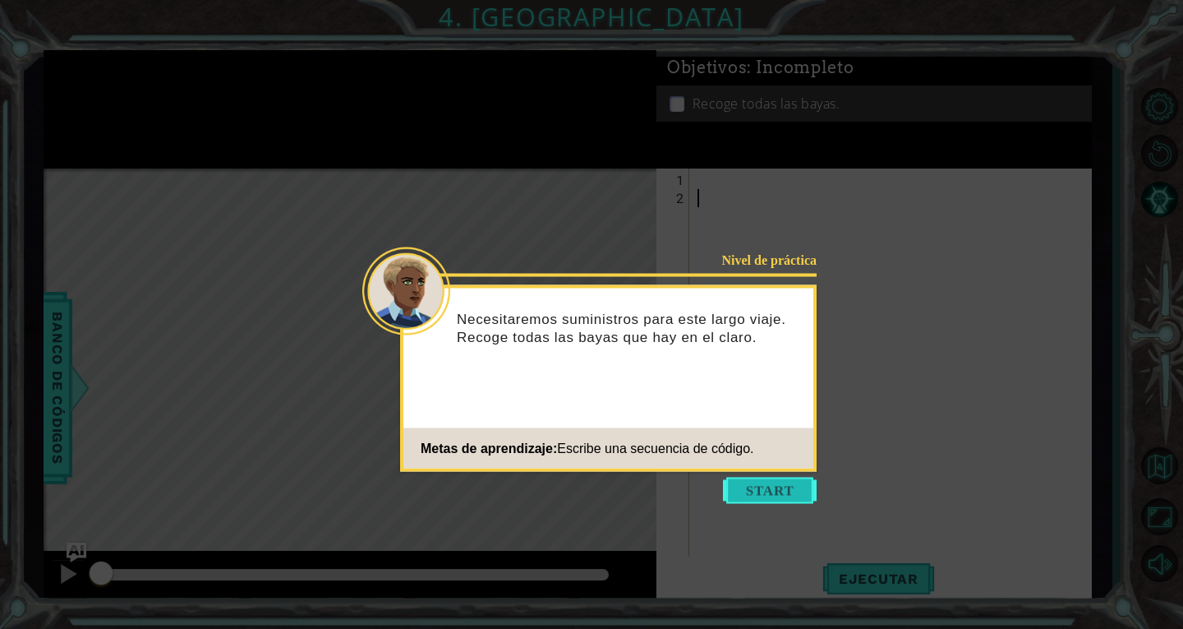
click at [771, 493] on button "Start" at bounding box center [770, 490] width 94 height 26
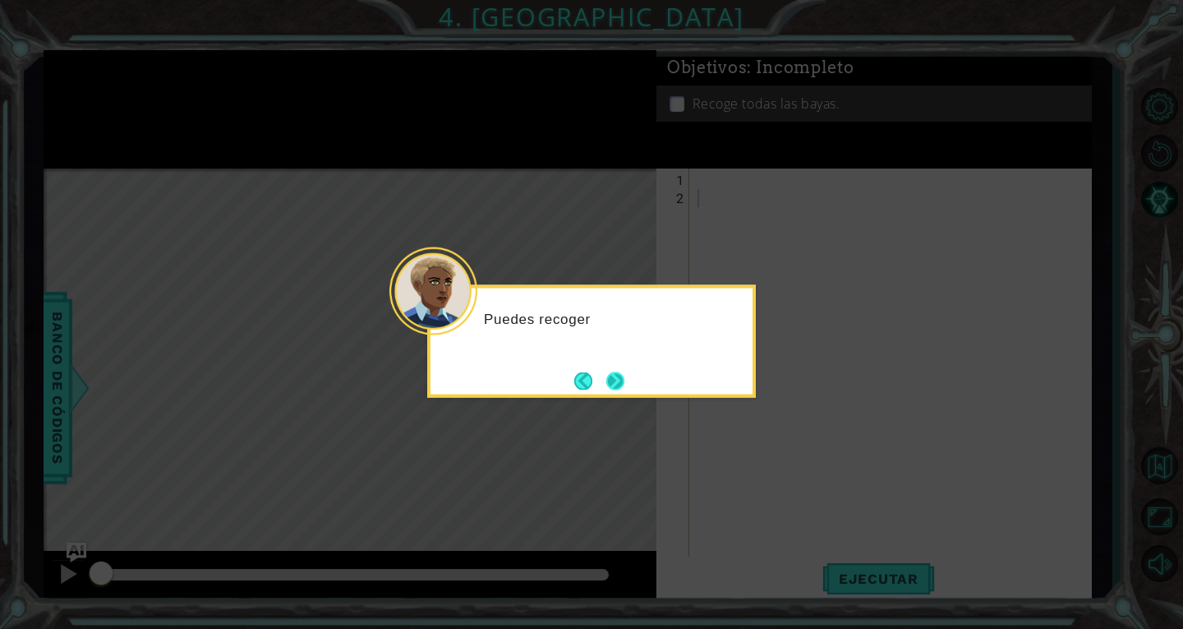
click at [615, 384] on button "Next" at bounding box center [615, 380] width 19 height 19
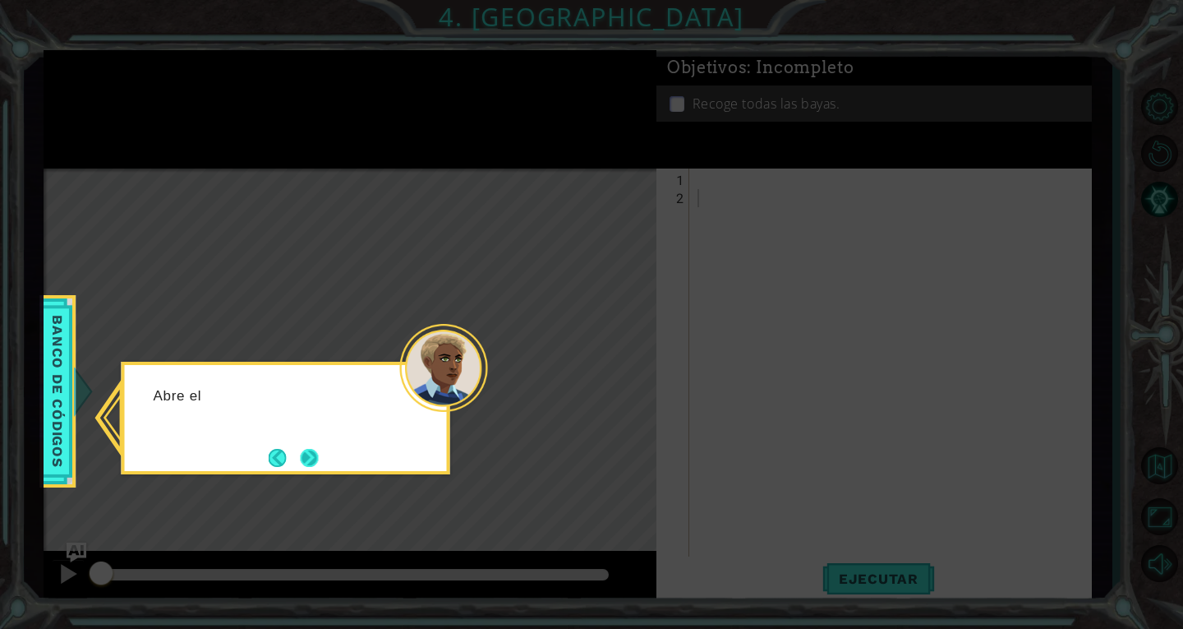
click at [317, 467] on button "Next" at bounding box center [310, 458] width 20 height 20
click at [300, 455] on button "Next" at bounding box center [309, 458] width 18 height 18
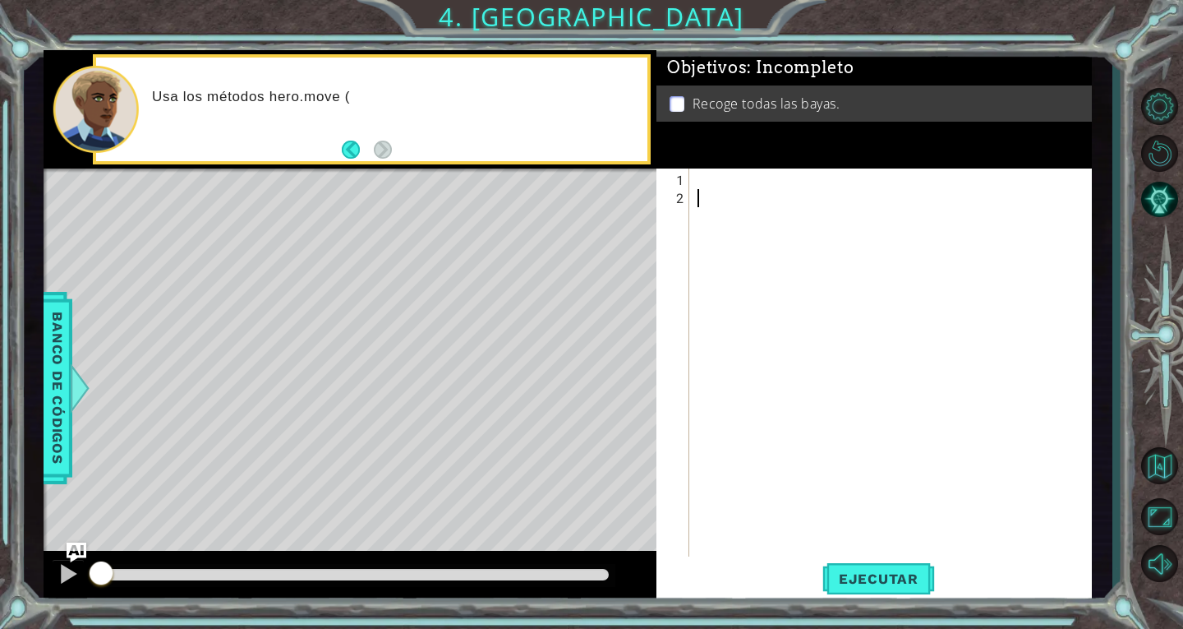
click at [733, 181] on div at bounding box center [895, 388] width 402 height 434
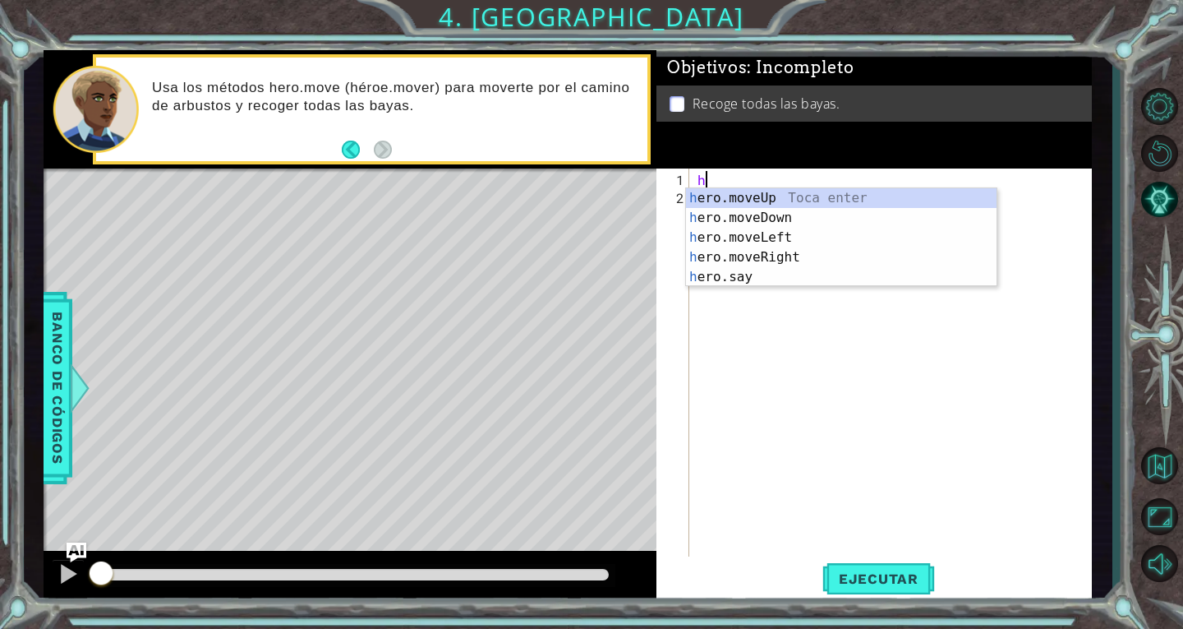
click at [804, 223] on div "h ero.moveUp Toca enter h ero.moveDown Toca enter h ero.moveLeft Toca enter h e…" at bounding box center [841, 257] width 311 height 138
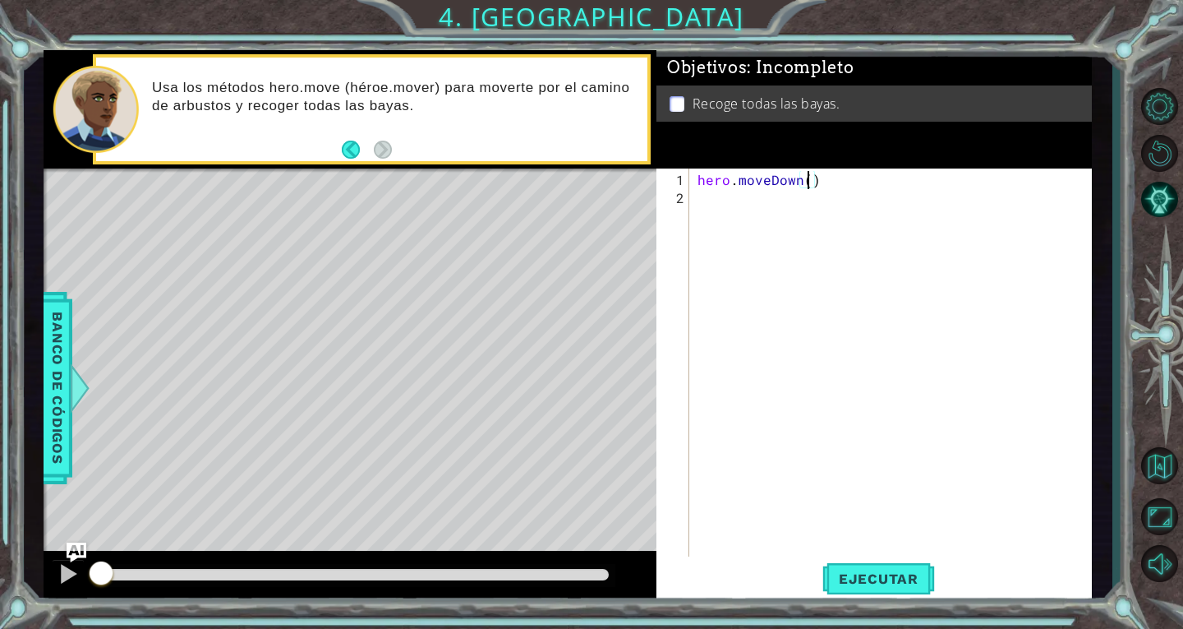
type textarea "hero.moveDown(2)"
click at [767, 198] on div "hero . moveDown ( 2 )" at bounding box center [895, 388] width 402 height 434
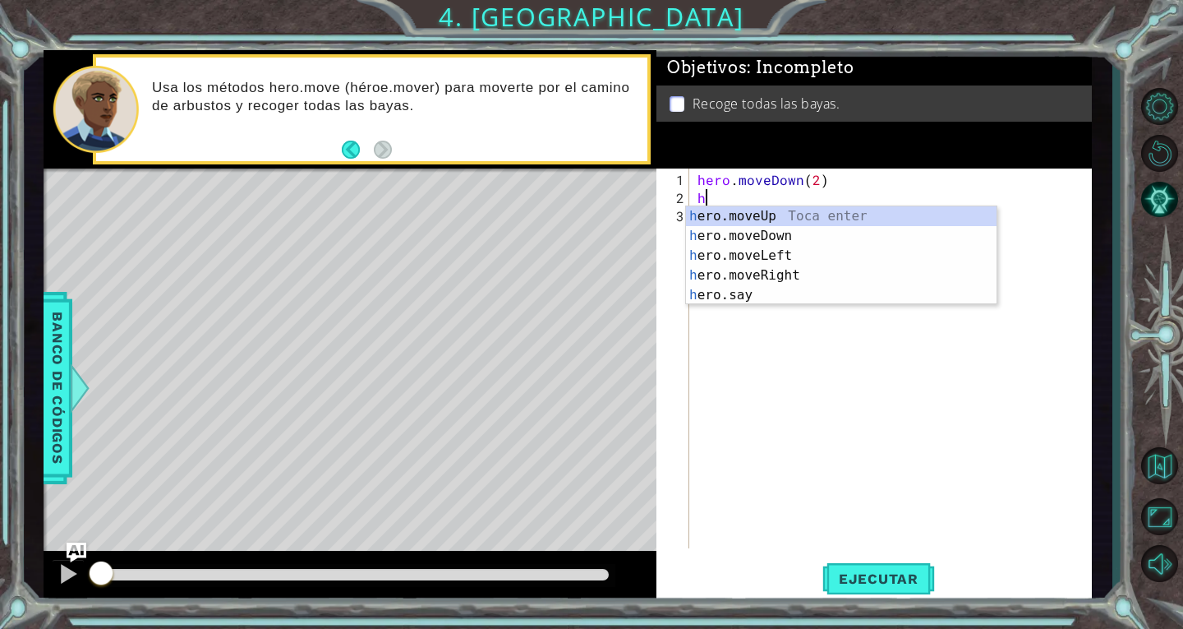
click at [804, 261] on div "h ero.moveUp Toca enter h ero.moveDown Toca enter h ero.moveLeft Toca enter h e…" at bounding box center [841, 275] width 311 height 138
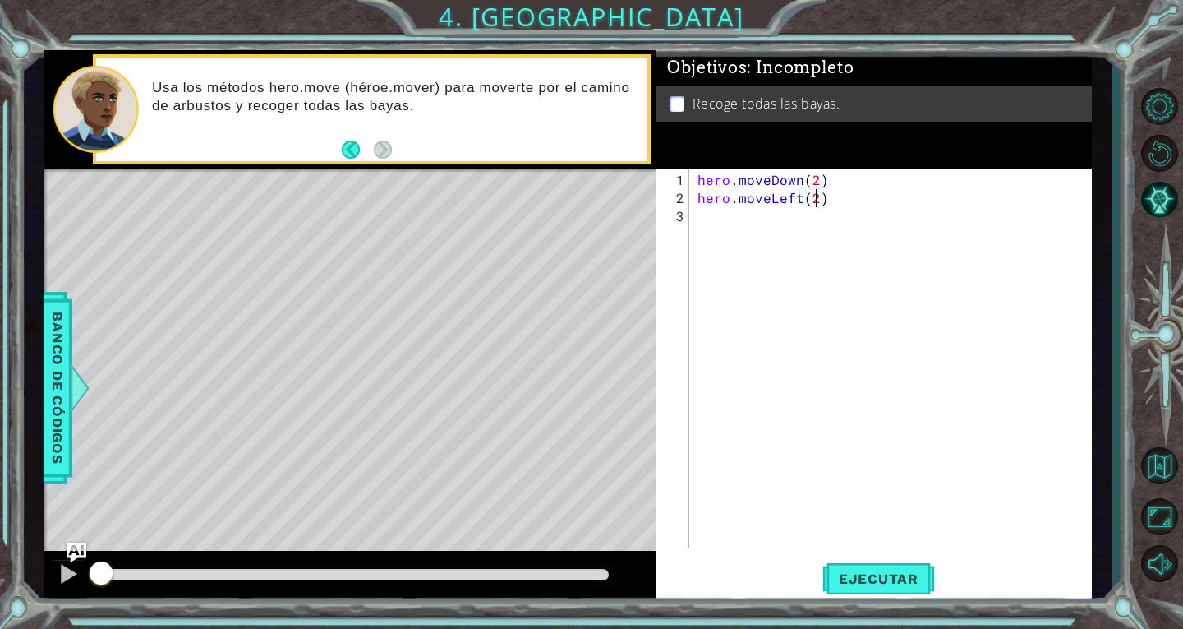
scroll to position [0, 7]
type textarea "hero.moveLeft(2)"
click at [878, 578] on span "Ejecutar" at bounding box center [879, 578] width 113 height 16
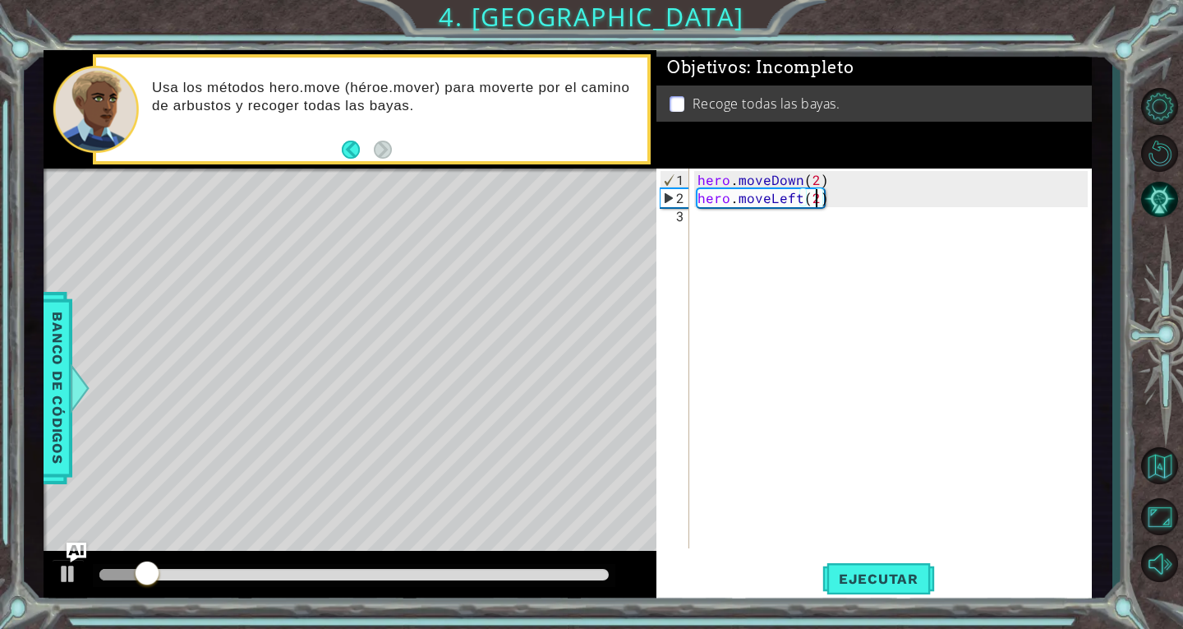
click at [808, 232] on div "hero . moveDown ( 2 ) hero . moveLeft ( 2 )" at bounding box center [895, 379] width 402 height 416
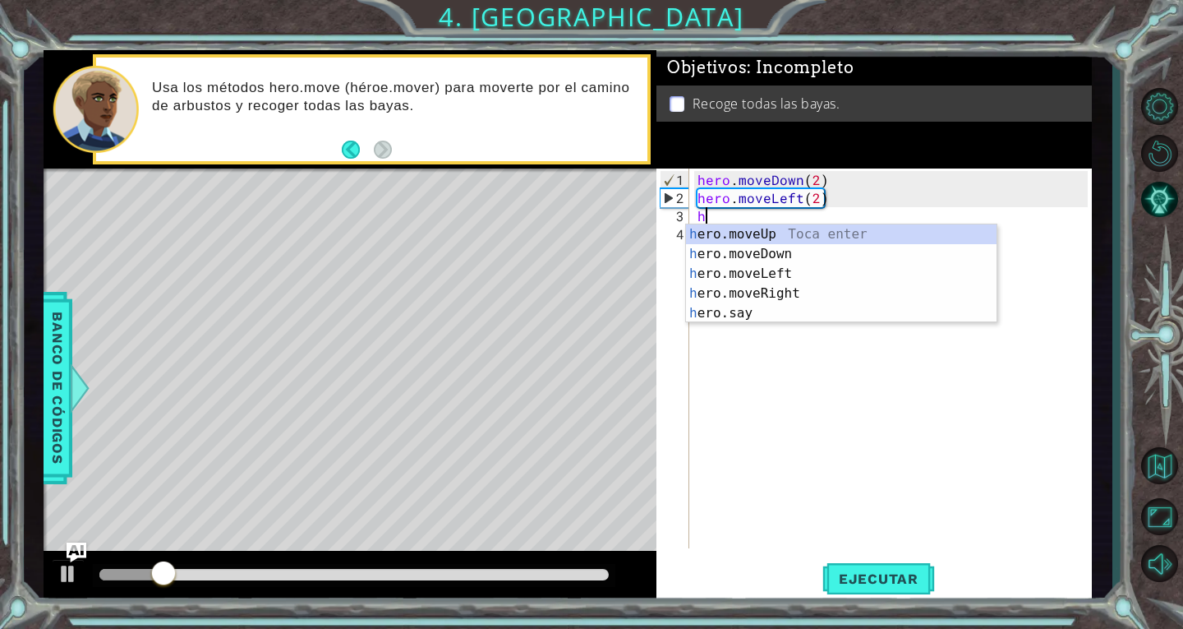
type textarea "he"
